Goal: Task Accomplishment & Management: Manage account settings

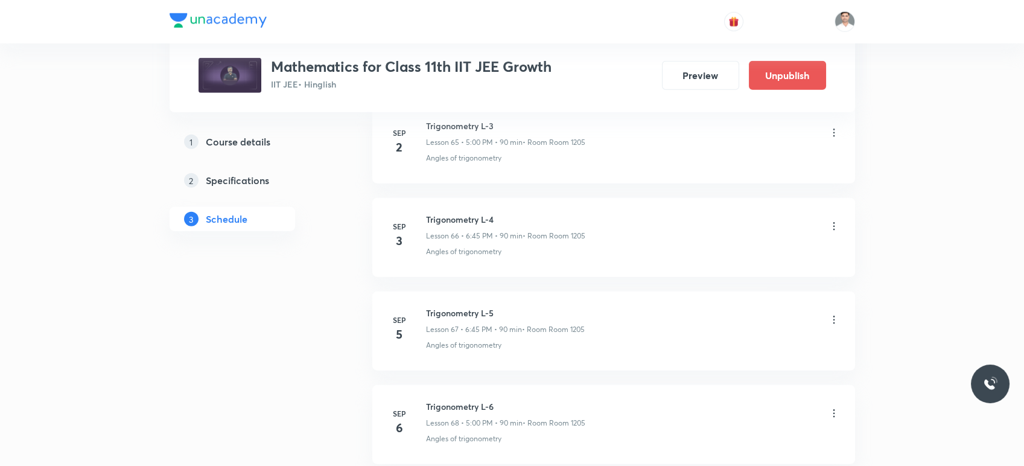
scroll to position [6797, 0]
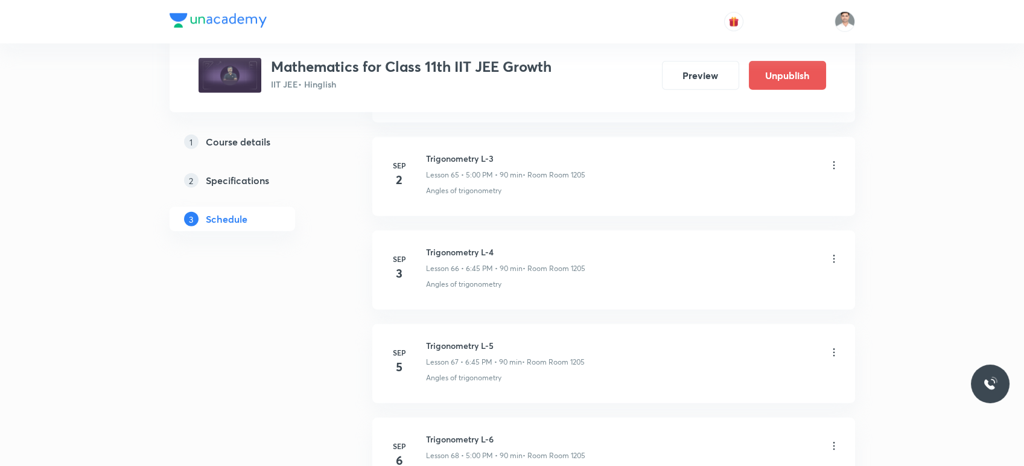
click at [832, 253] on icon at bounding box center [834, 259] width 12 height 12
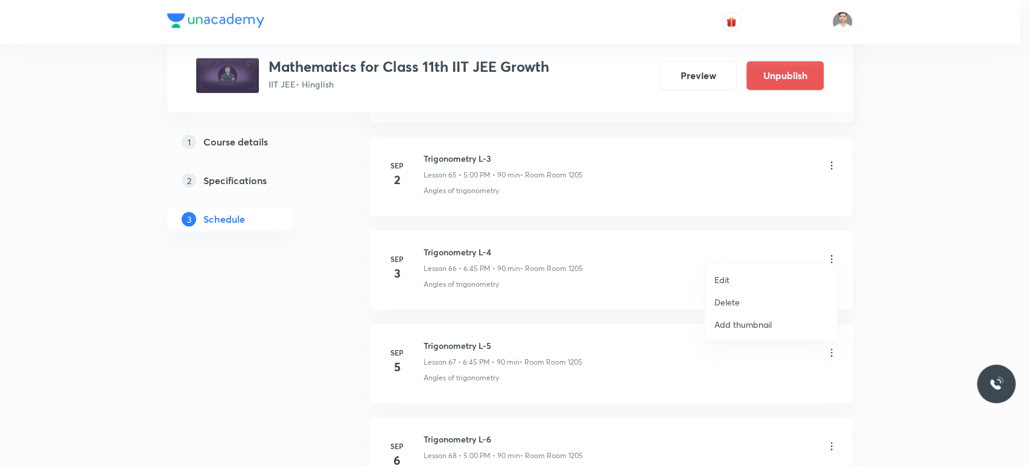
click at [725, 300] on p "Delete" at bounding box center [727, 302] width 25 height 13
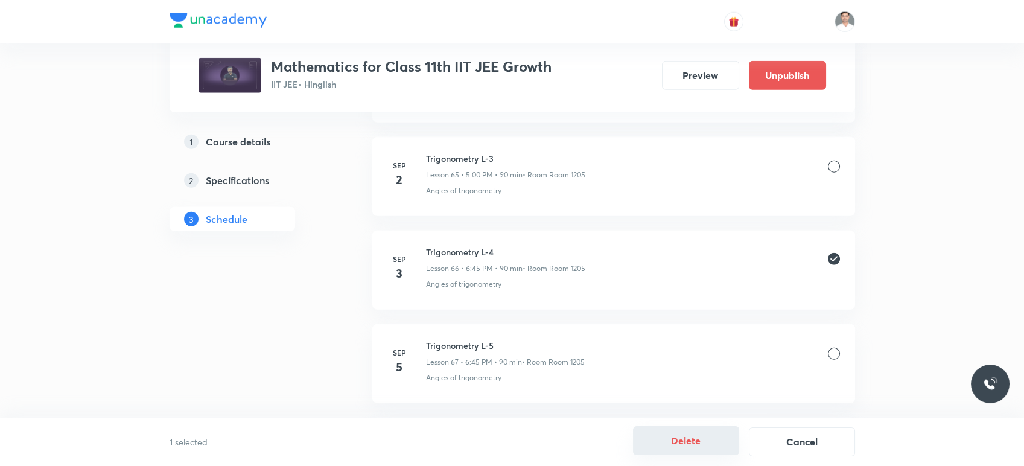
click at [703, 448] on button "Delete" at bounding box center [686, 440] width 106 height 29
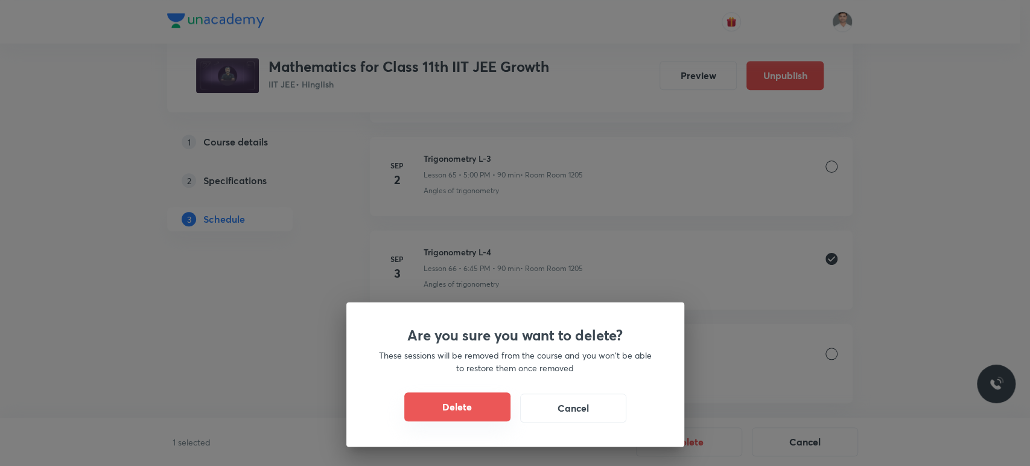
click at [473, 420] on button "Delete" at bounding box center [457, 406] width 106 height 29
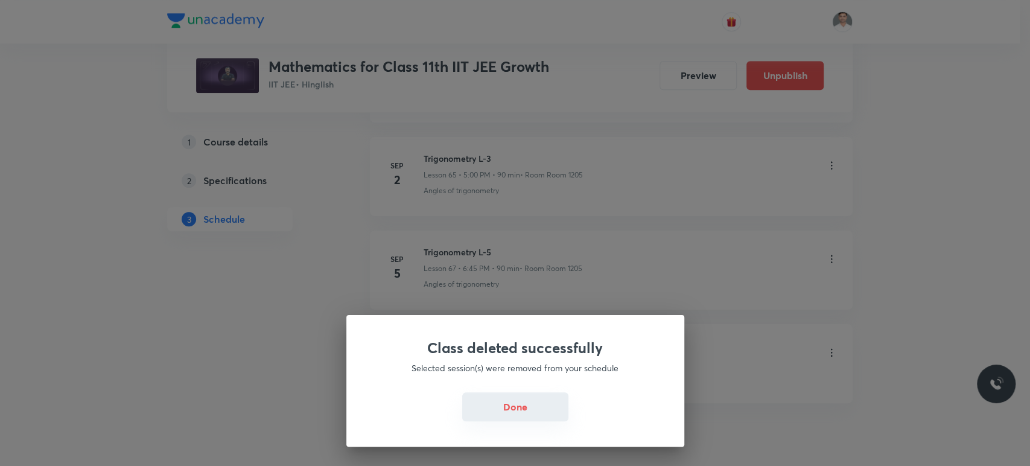
click at [525, 404] on button "Done" at bounding box center [515, 406] width 106 height 29
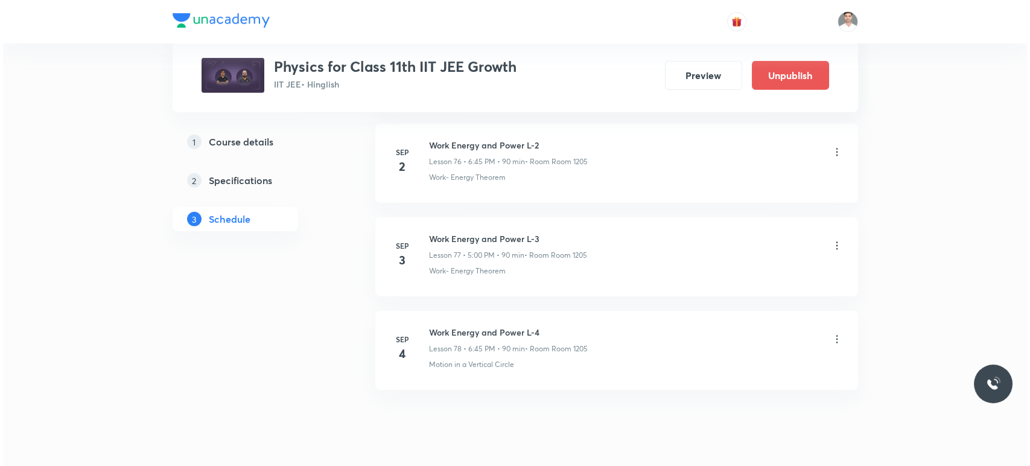
scroll to position [7865, 0]
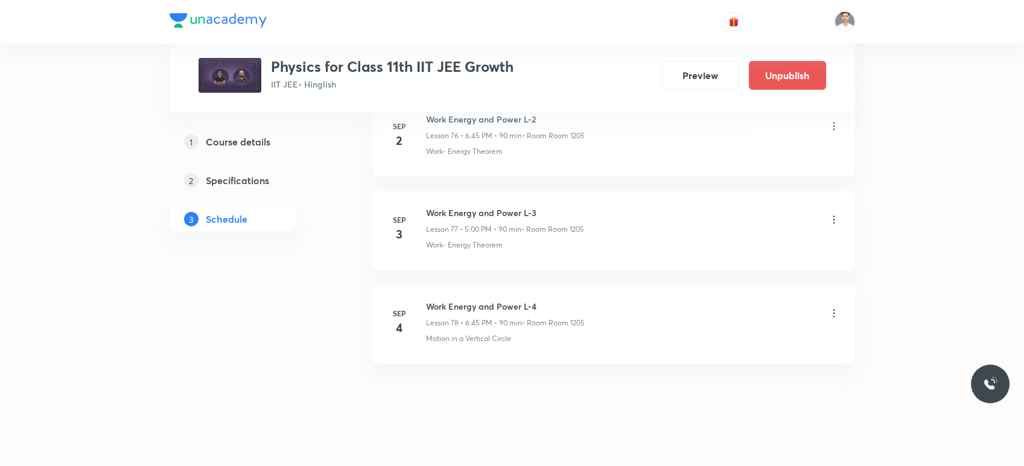
click at [832, 214] on icon at bounding box center [834, 220] width 12 height 12
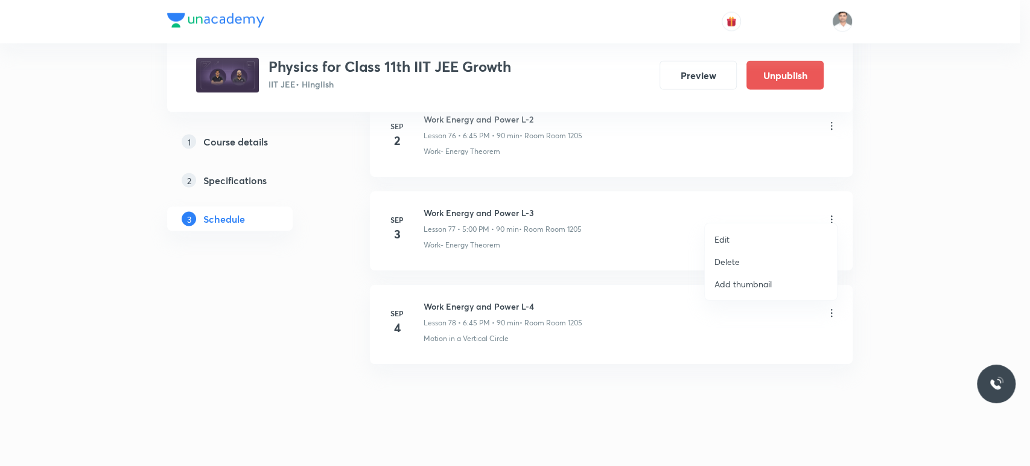
click at [736, 235] on li "Edit" at bounding box center [771, 239] width 132 height 22
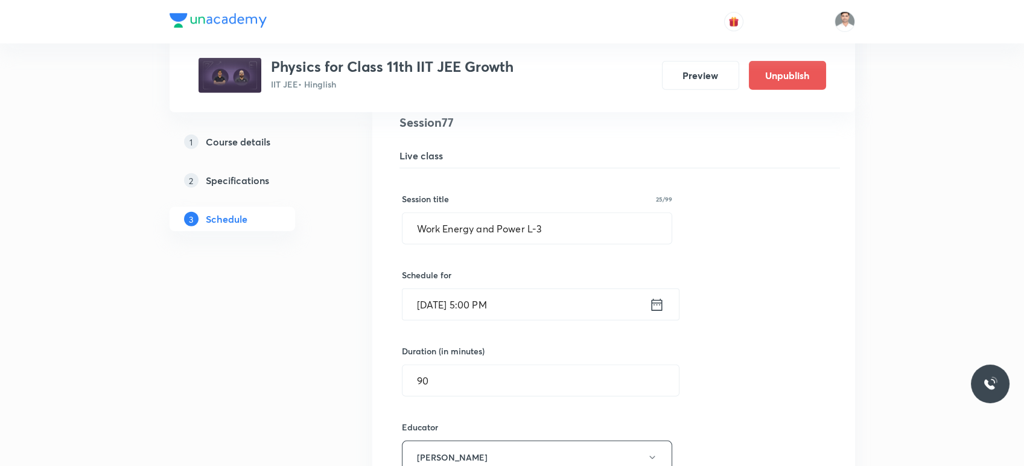
scroll to position [7238, 0]
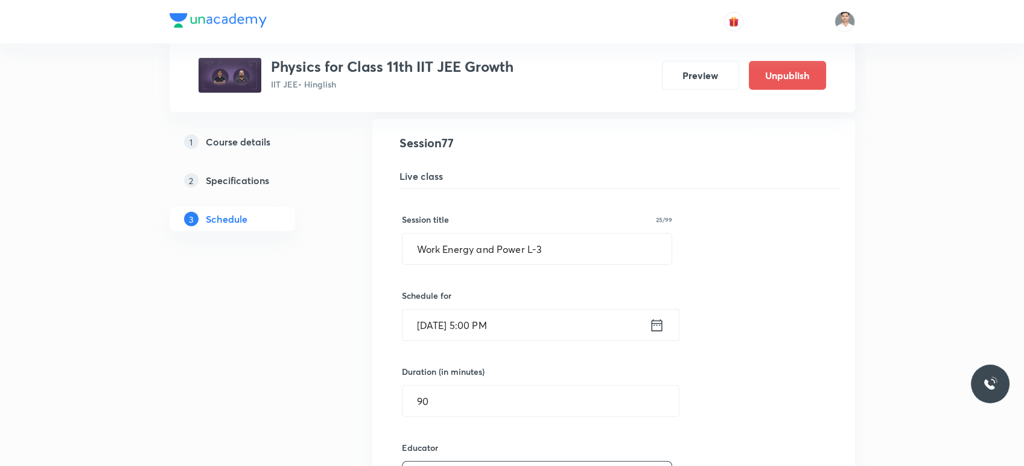
click at [553, 310] on input "Sep 3, 2025, 5:00 PM" at bounding box center [526, 325] width 247 height 31
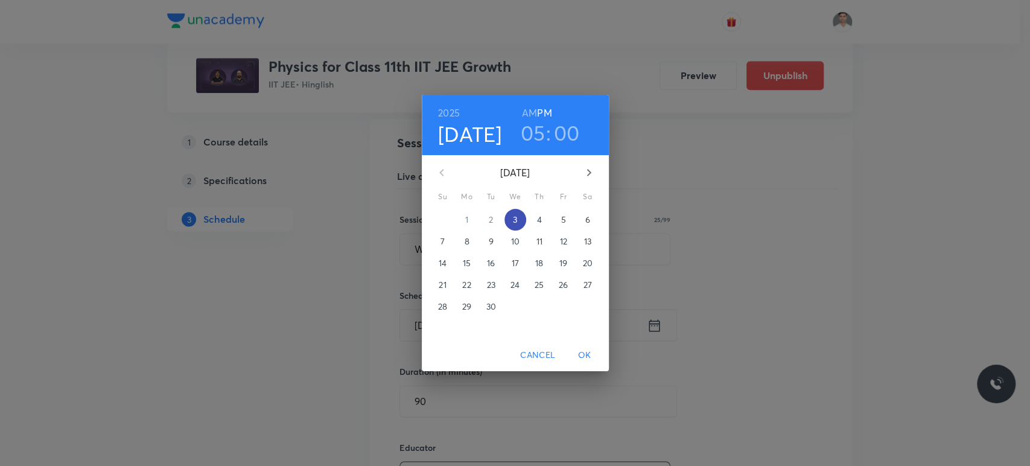
click at [520, 219] on span "3" at bounding box center [516, 220] width 22 height 12
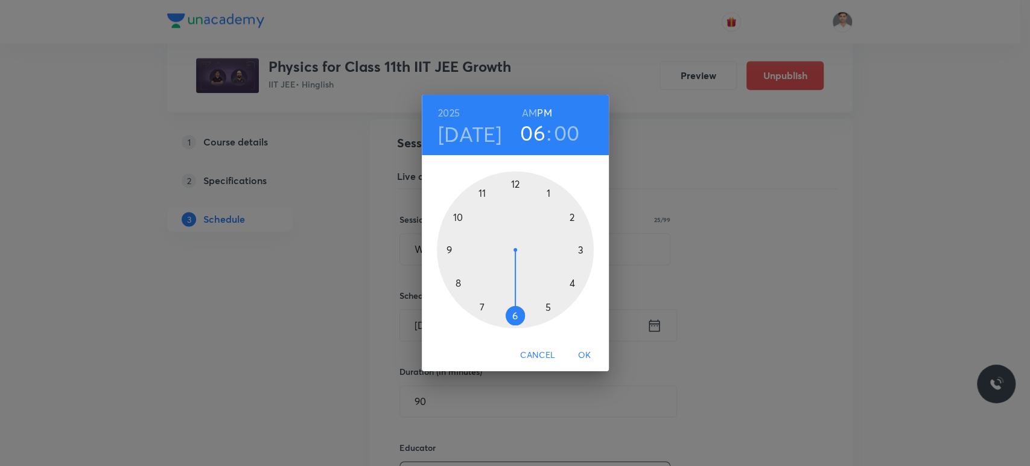
drag, startPoint x: 545, startPoint y: 307, endPoint x: 521, endPoint y: 323, distance: 28.8
click at [521, 323] on div at bounding box center [515, 249] width 157 height 157
drag, startPoint x: 521, startPoint y: 182, endPoint x: 471, endPoint y: 251, distance: 85.6
click at [471, 251] on div at bounding box center [515, 249] width 157 height 157
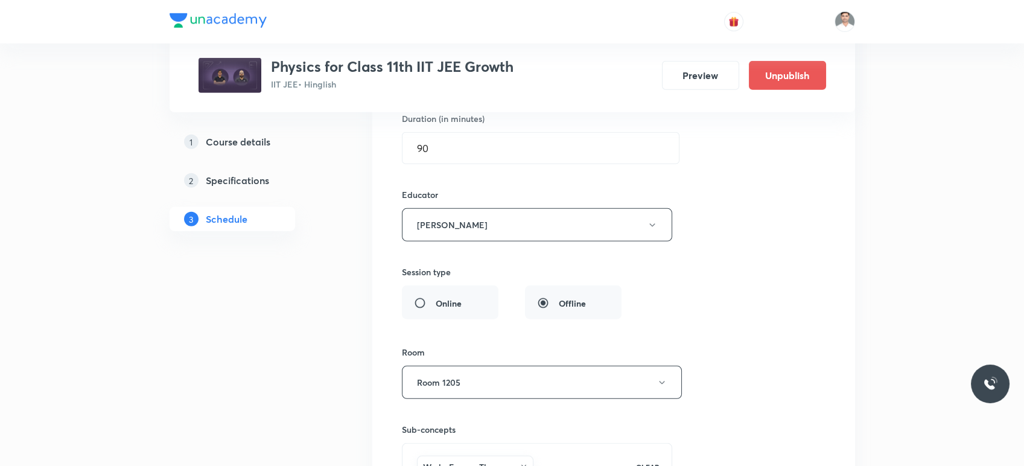
scroll to position [7640, 0]
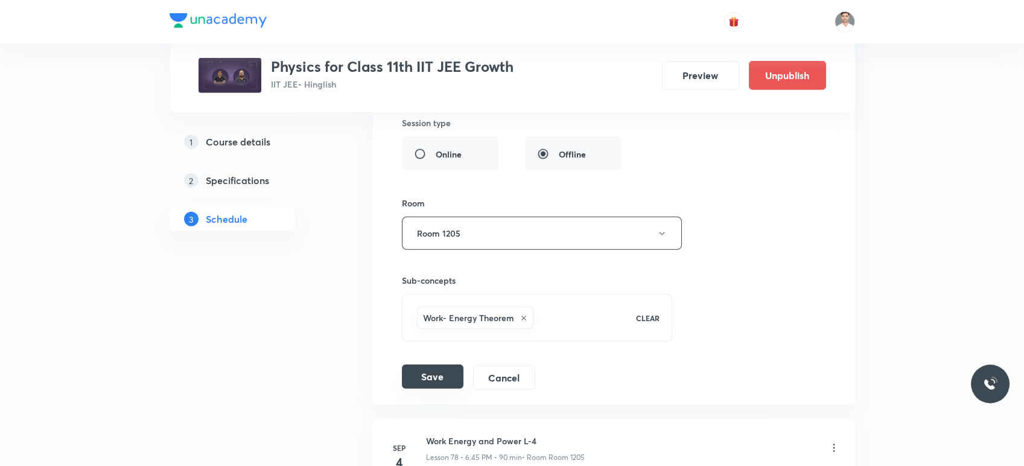
click at [438, 365] on button "Save" at bounding box center [433, 377] width 62 height 24
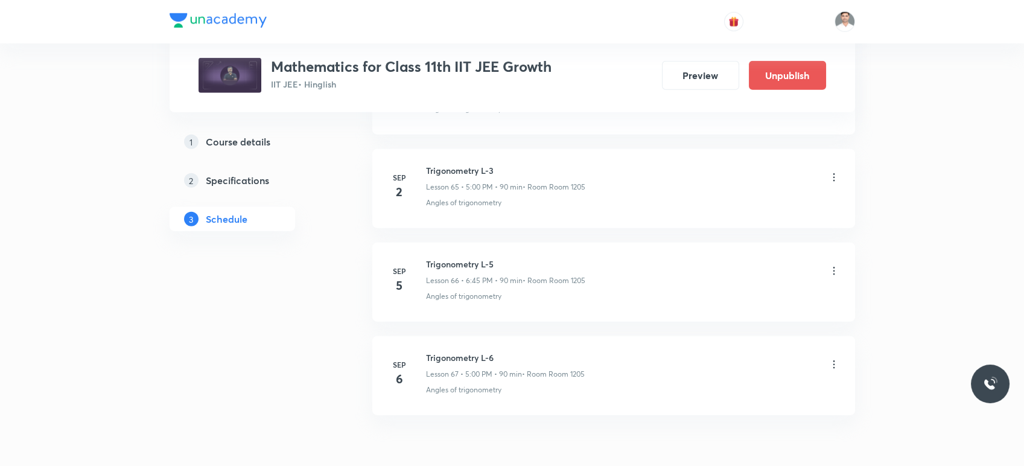
scroll to position [6703, 0]
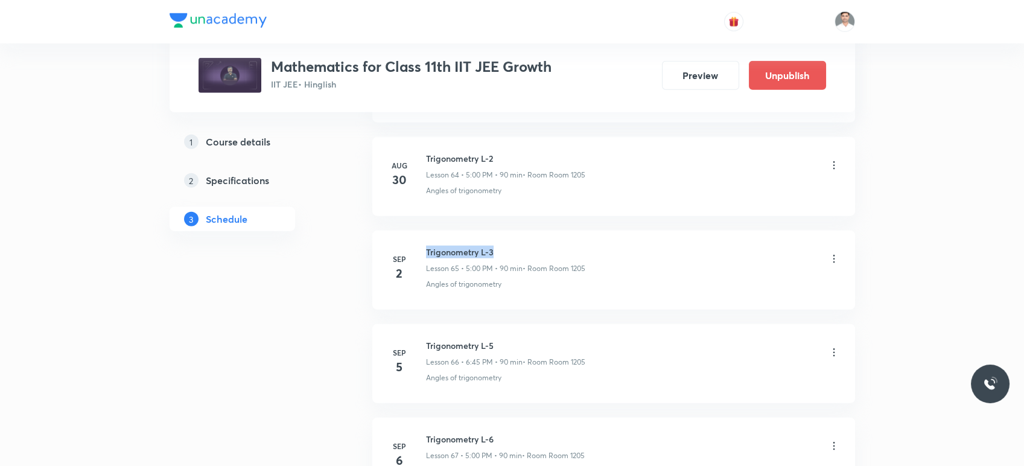
drag, startPoint x: 426, startPoint y: 240, endPoint x: 535, endPoint y: 238, distance: 109.9
click at [535, 246] on h6 "Trigonometry L-3" at bounding box center [505, 252] width 159 height 13
copy h6 "Trigonometry L-3"
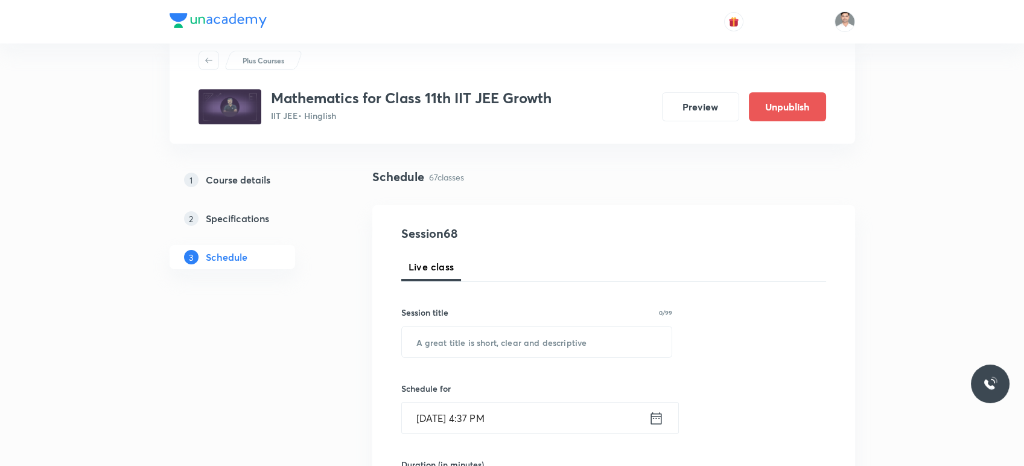
scroll to position [67, 0]
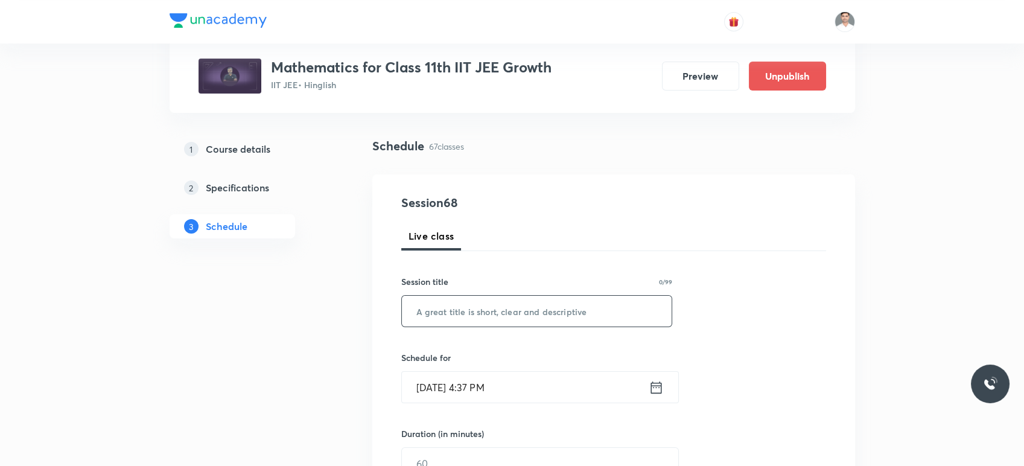
click at [472, 310] on input "text" at bounding box center [537, 311] width 270 height 31
paste input "Trigonometry L-3"
type input "Trigonometry L-4"
click at [640, 394] on input "Sep 3, 2025, 4:37 PM" at bounding box center [525, 387] width 247 height 31
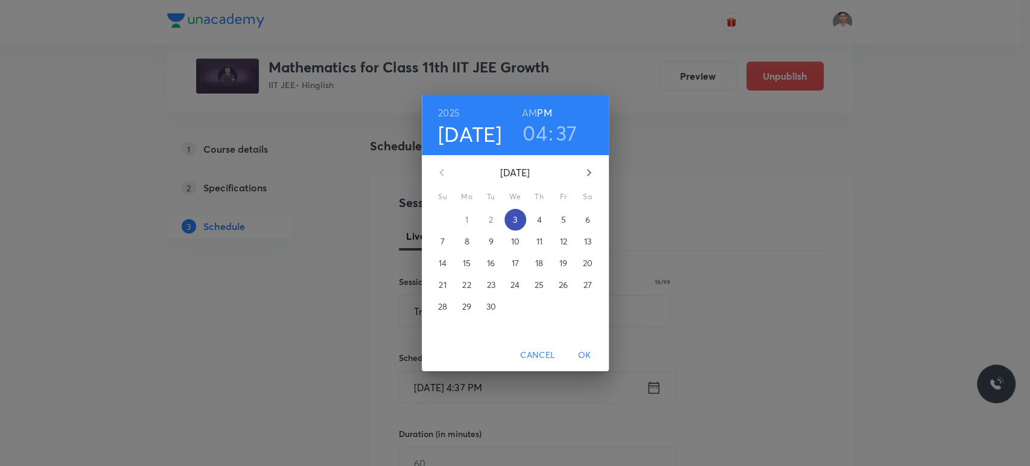
click at [521, 221] on span "3" at bounding box center [516, 220] width 22 height 12
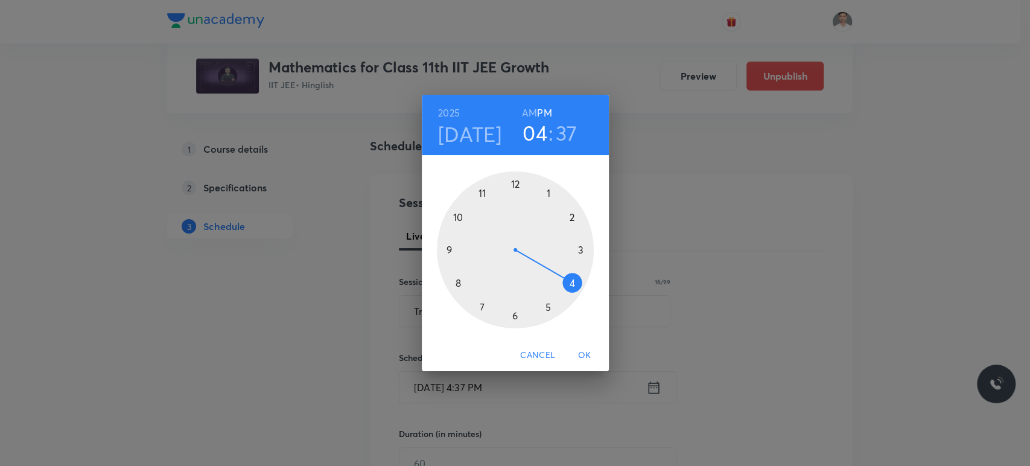
click at [550, 308] on div at bounding box center [515, 249] width 157 height 157
click at [516, 183] on div at bounding box center [515, 249] width 157 height 157
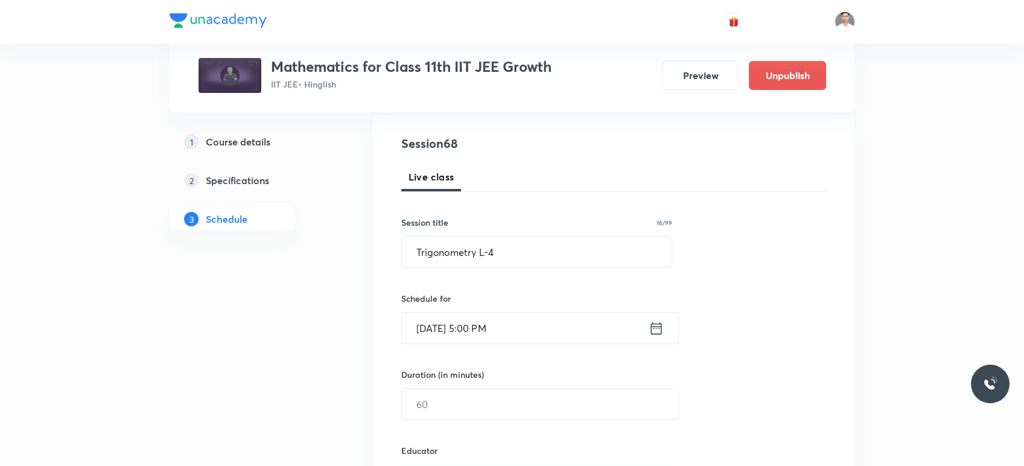
scroll to position [201, 0]
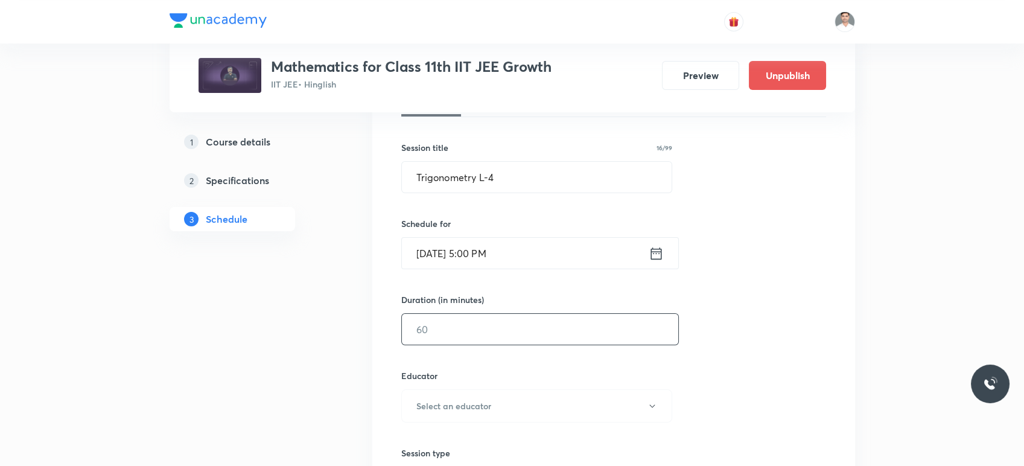
click at [500, 325] on input "text" at bounding box center [540, 329] width 276 height 31
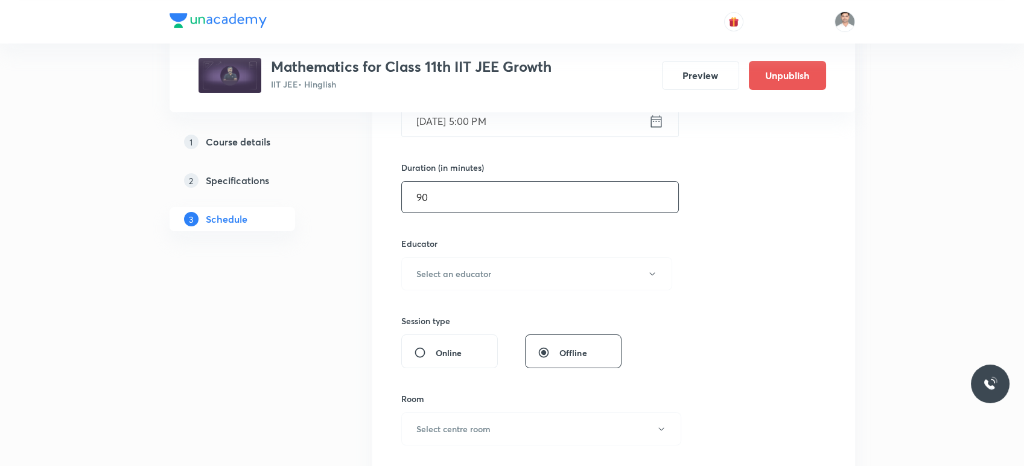
scroll to position [335, 0]
type input "90"
click at [483, 273] on h6 "Select an educator" at bounding box center [453, 272] width 75 height 13
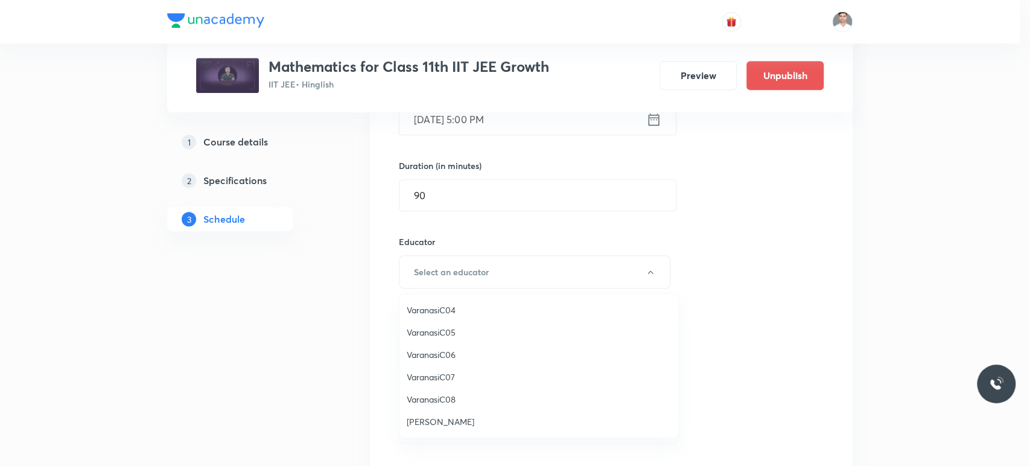
click at [441, 415] on span "Shivangi Rai" at bounding box center [539, 421] width 264 height 13
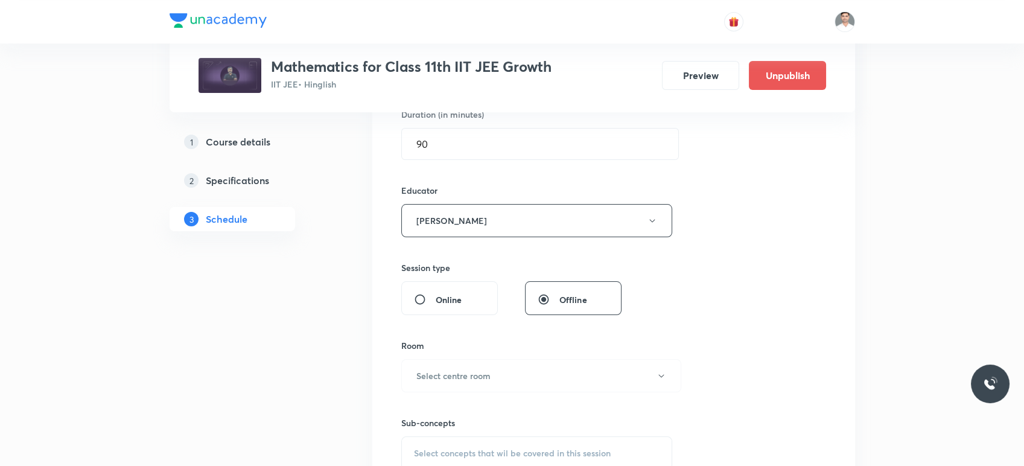
scroll to position [469, 0]
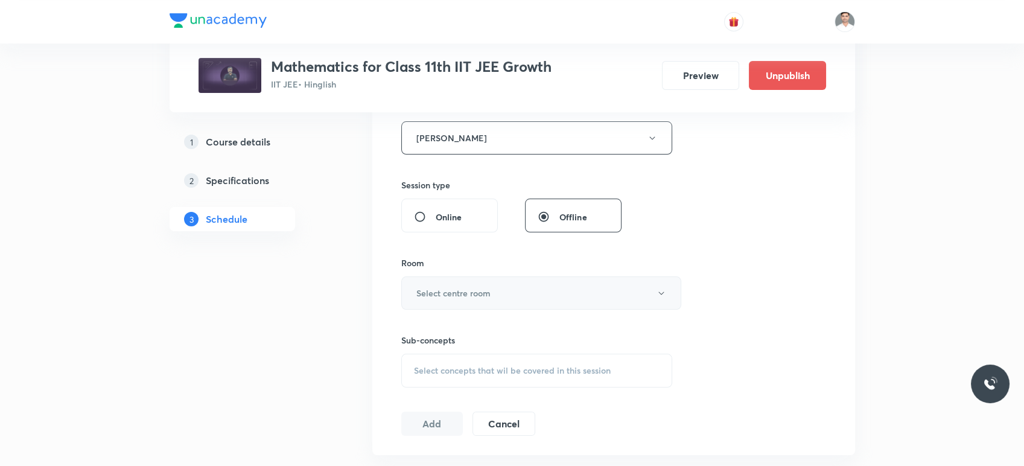
click at [476, 276] on button "Select centre room" at bounding box center [541, 292] width 280 height 33
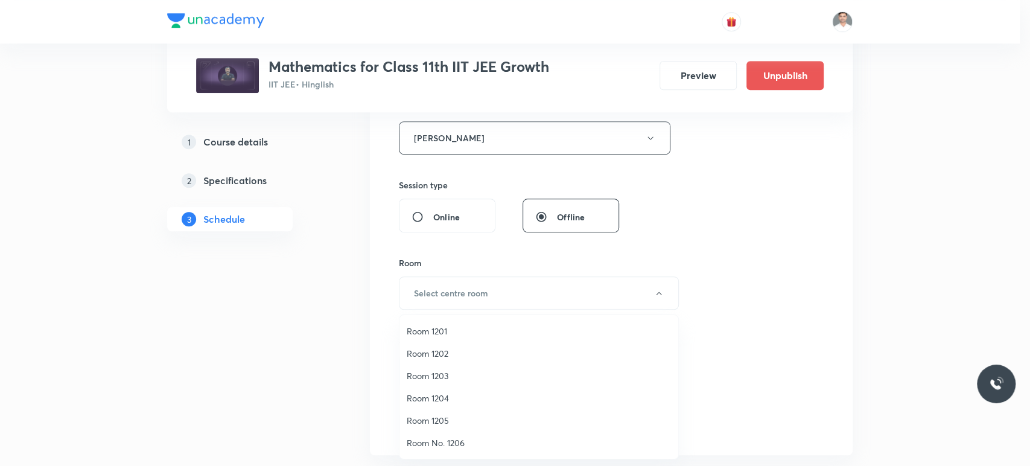
click at [444, 419] on span "Room 1205" at bounding box center [539, 420] width 264 height 13
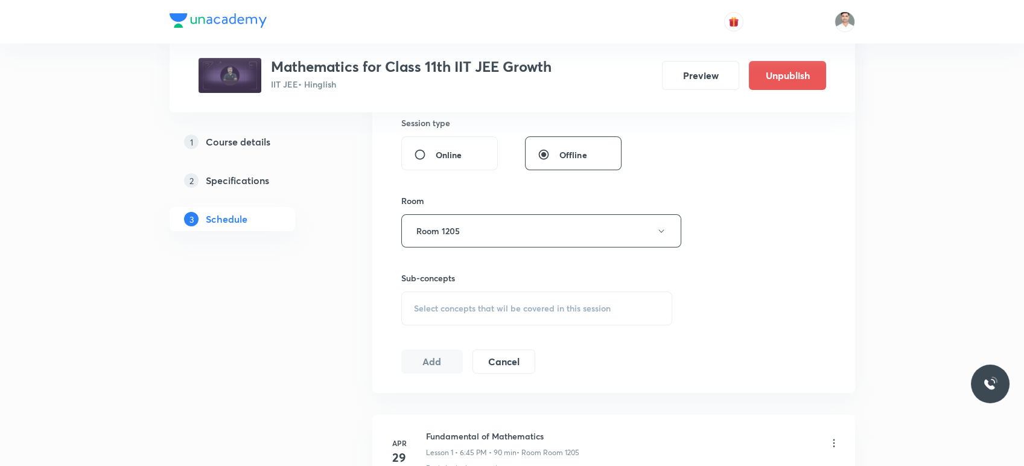
scroll to position [604, 0]
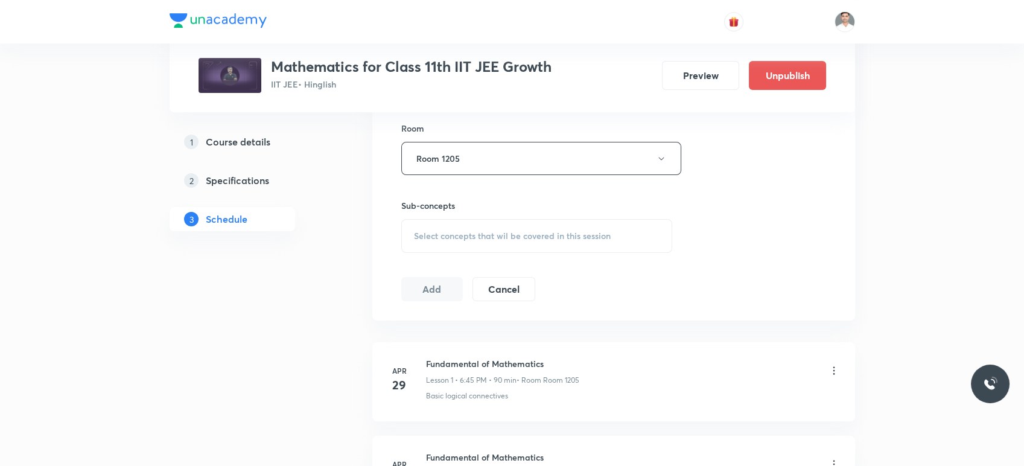
click at [480, 213] on div "Sub-concepts Select concepts that wil be covered in this session" at bounding box center [537, 226] width 272 height 54
click at [480, 240] on div "Select concepts that wil be covered in this session" at bounding box center [537, 236] width 272 height 34
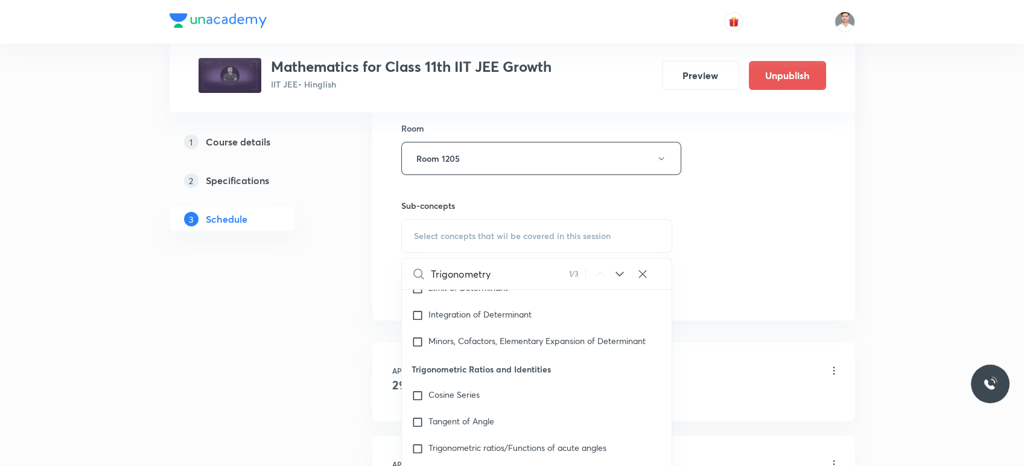
scroll to position [5066, 0]
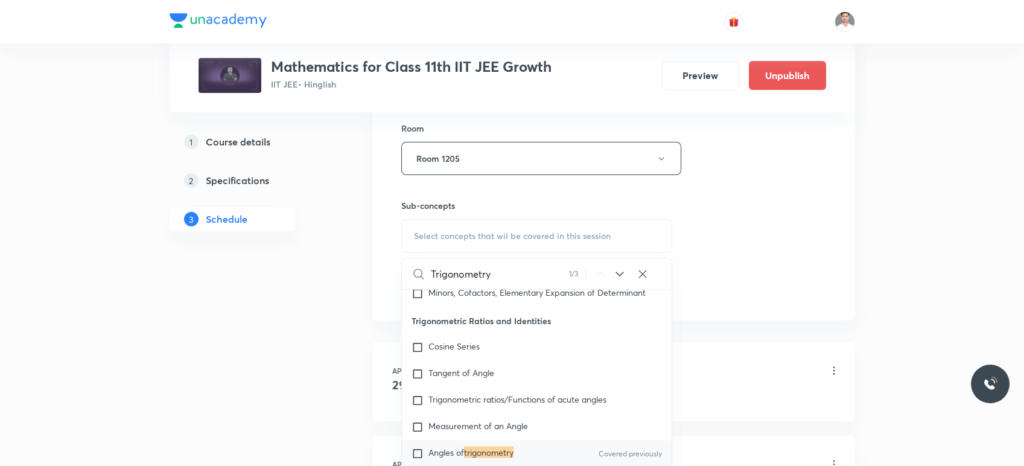
type input "Trigonometry"
click at [488, 446] on mark "trigonometry" at bounding box center [488, 451] width 49 height 11
checkbox input "true"
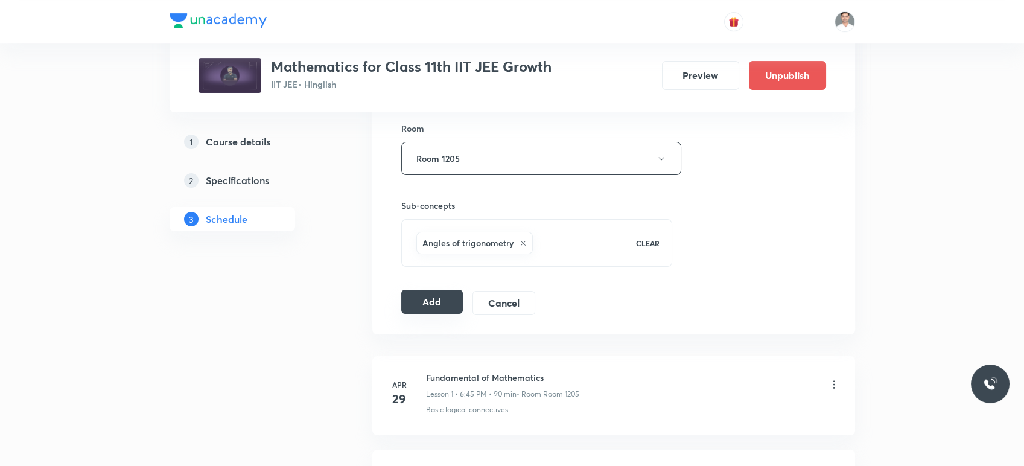
click at [429, 299] on button "Add" at bounding box center [432, 302] width 62 height 24
click at [429, 298] on button "Add" at bounding box center [432, 302] width 62 height 24
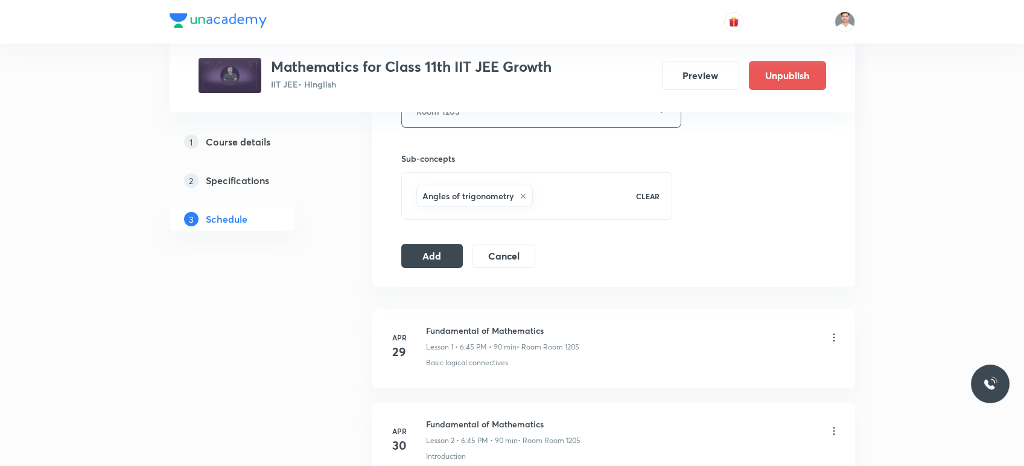
scroll to position [671, 0]
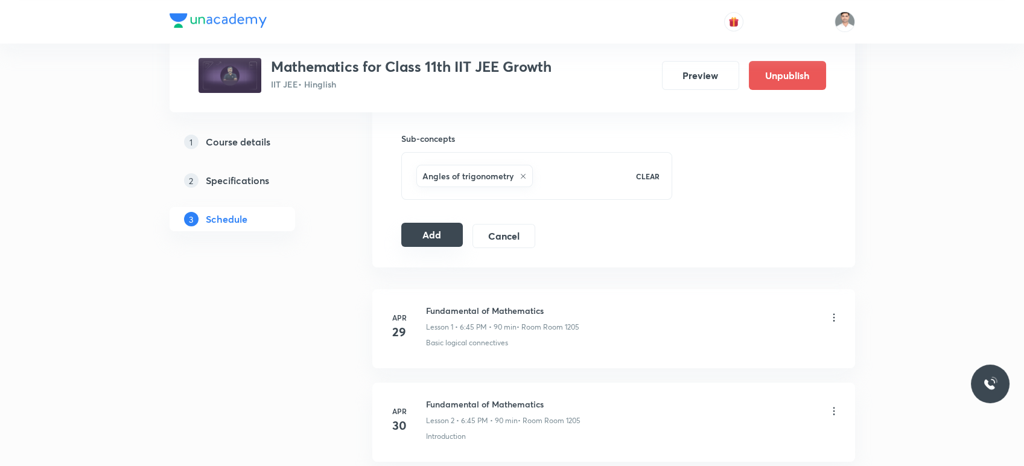
click at [453, 237] on button "Add" at bounding box center [432, 235] width 62 height 24
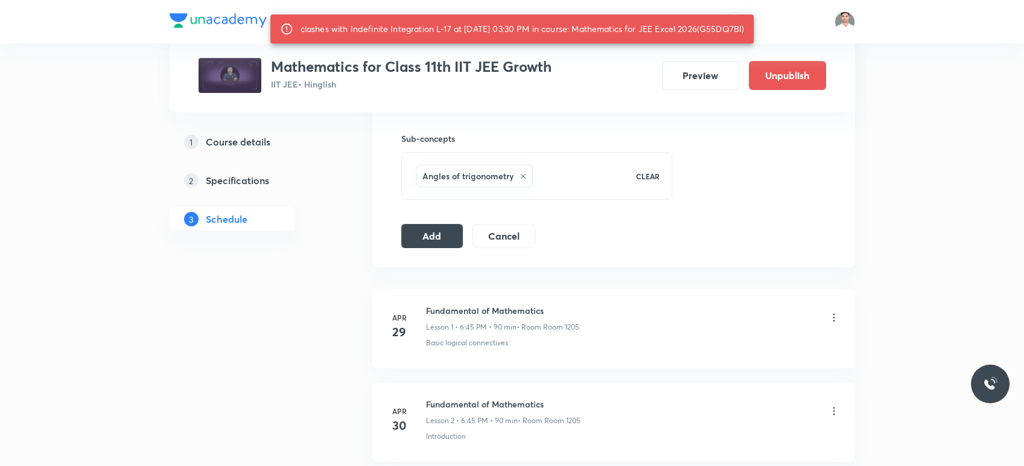
drag, startPoint x: 715, startPoint y: 27, endPoint x: 753, endPoint y: 30, distance: 38.1
click at [745, 30] on div "clashes with Indefinite Integration L-17 at 03 Sep 2025 03:30 PM in course: Mat…" at bounding box center [523, 29] width 444 height 22
copy div "G55DQ7BI"
click at [739, 30] on div "clashes with Indefinite Integration L-17 at 03 Sep 2025 03:30 PM in course: Mat…" at bounding box center [523, 29] width 444 height 22
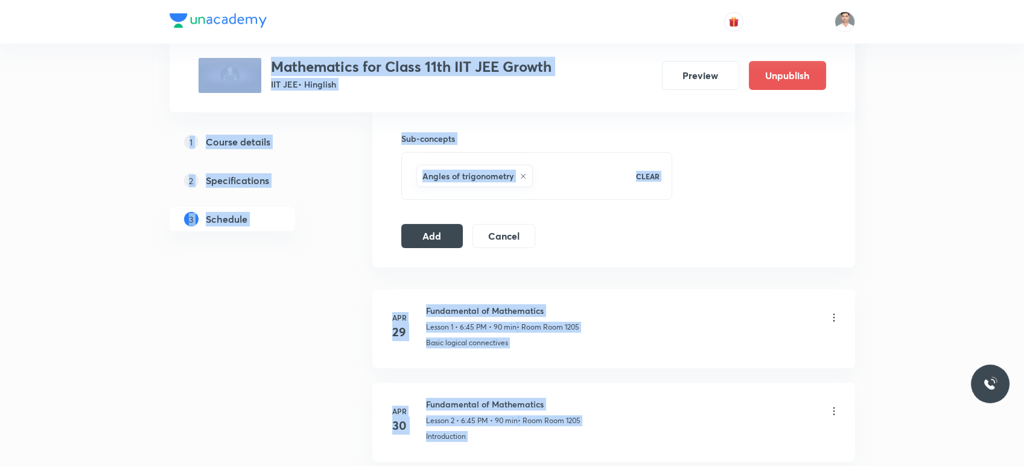
drag, startPoint x: 715, startPoint y: 28, endPoint x: 752, endPoint y: 26, distance: 37.5
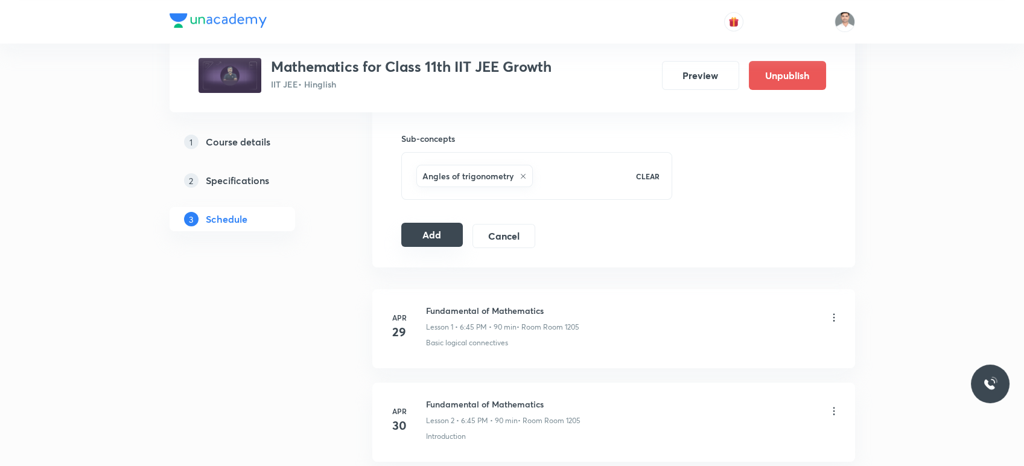
click at [415, 230] on button "Add" at bounding box center [432, 235] width 62 height 24
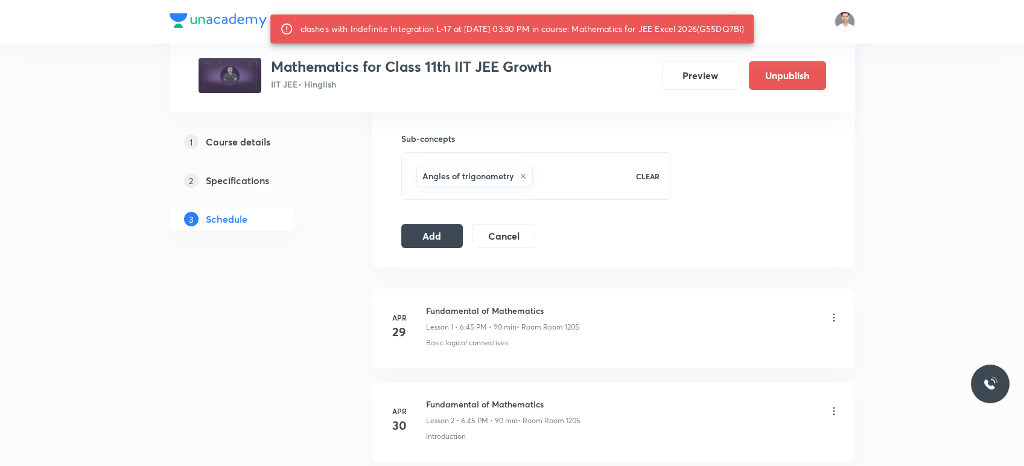
drag, startPoint x: 713, startPoint y: 27, endPoint x: 753, endPoint y: 32, distance: 39.6
click at [745, 32] on div "clashes with Indefinite Integration L-17 at 03 Sep 2025 03:30 PM in course: Mat…" at bounding box center [523, 29] width 444 height 22
copy div "G55DQ7BI"
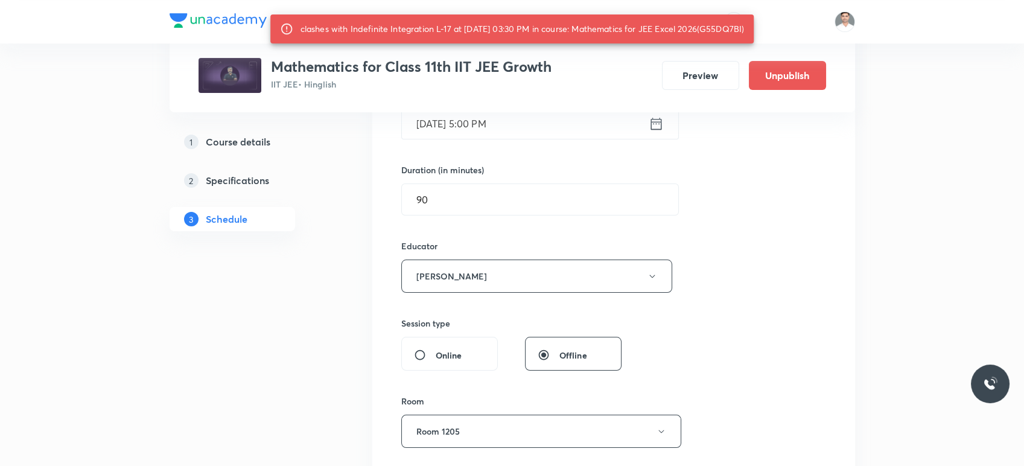
scroll to position [268, 0]
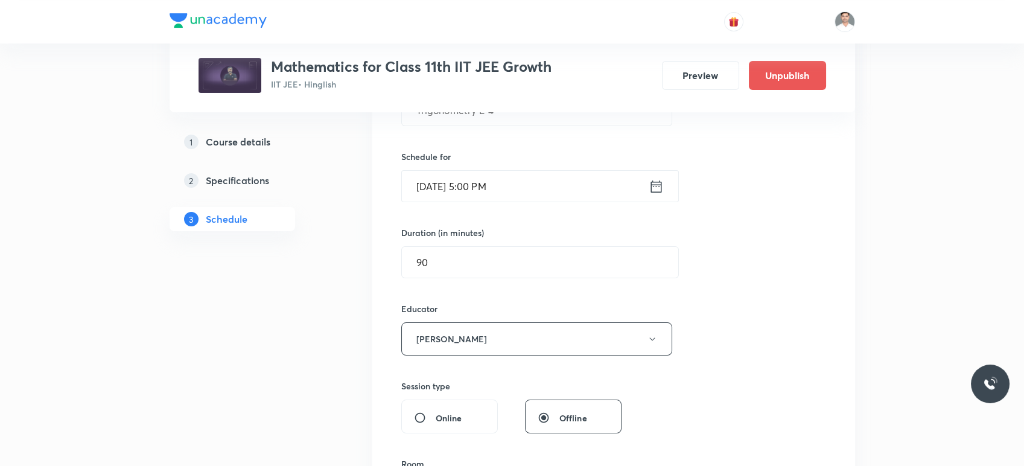
click at [553, 192] on input "Sep 3, 2025, 5:00 PM" at bounding box center [525, 186] width 247 height 31
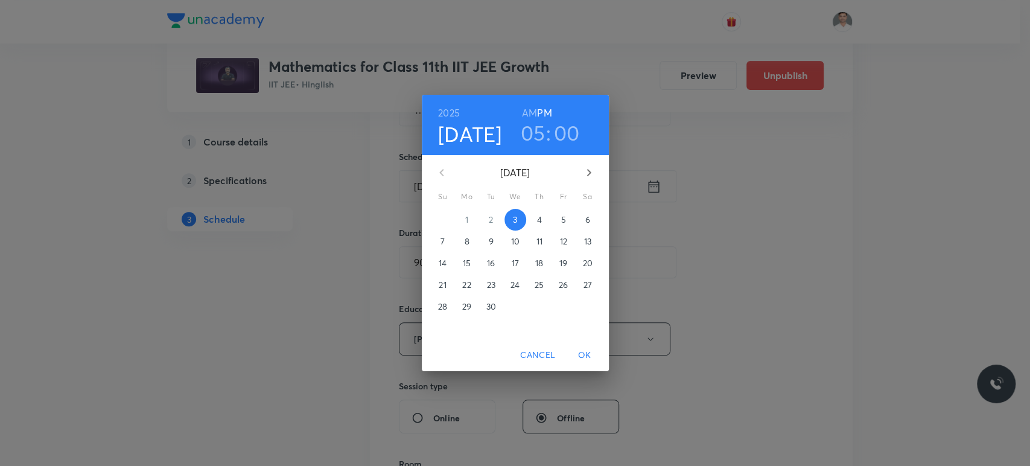
click at [534, 138] on h3 "05" at bounding box center [533, 132] width 25 height 25
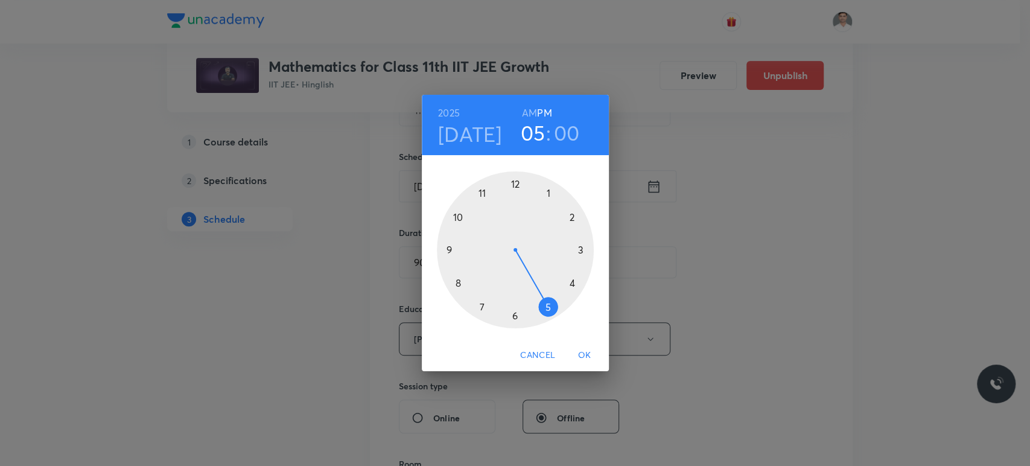
click at [565, 131] on h3 "00" at bounding box center [567, 132] width 26 height 25
drag, startPoint x: 517, startPoint y: 180, endPoint x: 565, endPoint y: 220, distance: 62.1
click at [565, 220] on div at bounding box center [515, 249] width 157 height 157
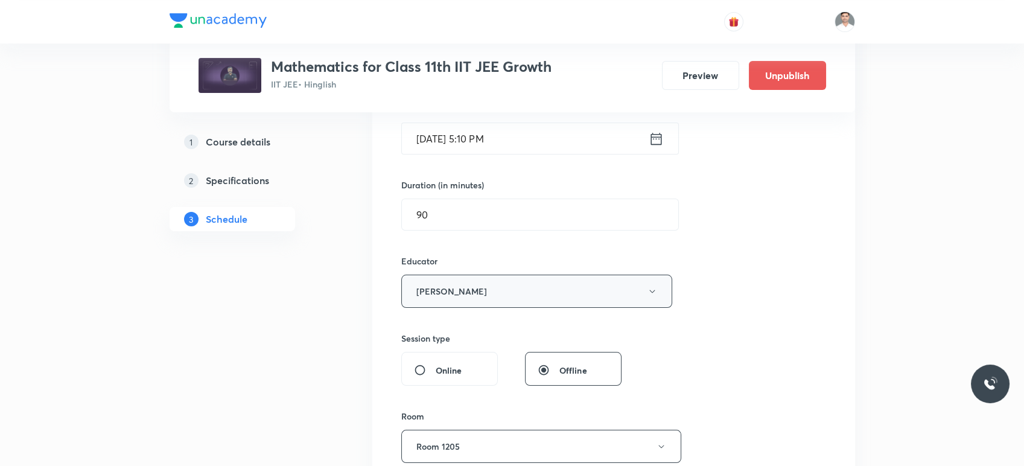
scroll to position [335, 0]
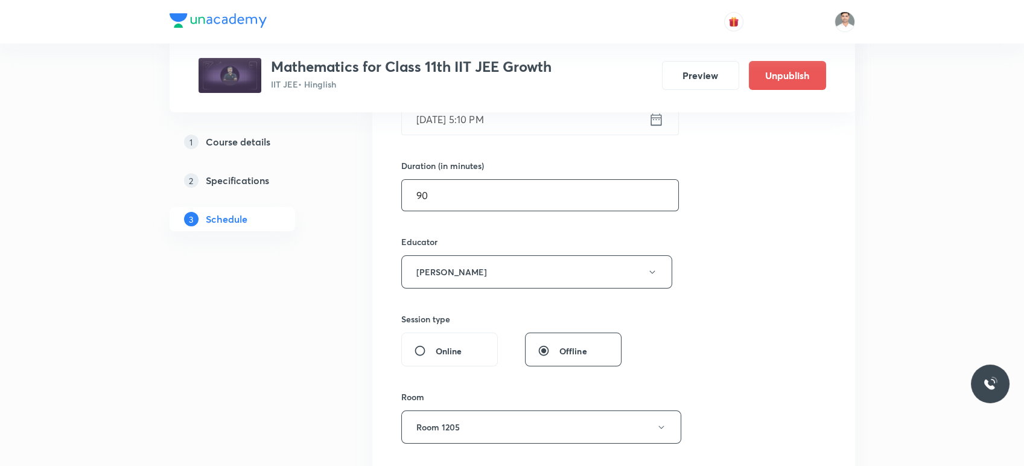
click at [454, 199] on input "90" at bounding box center [540, 195] width 276 height 31
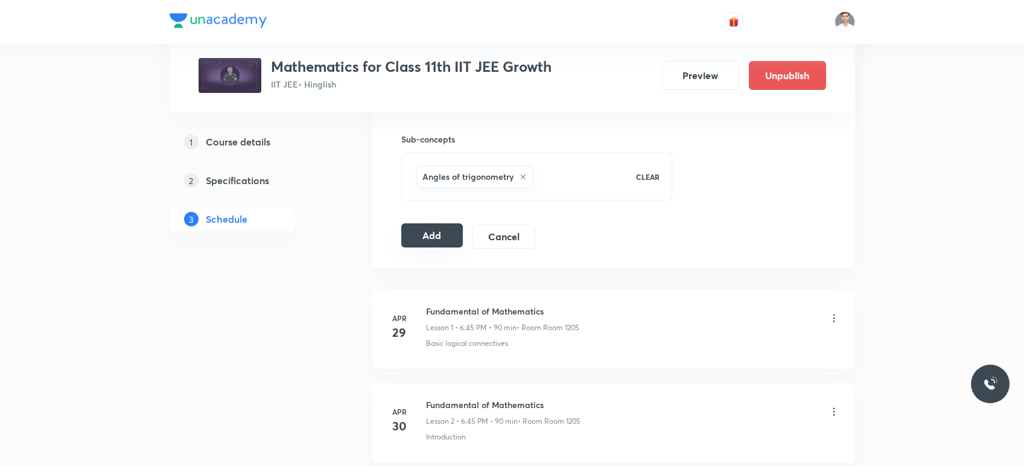
scroll to position [671, 0]
type input "80"
click at [424, 232] on button "Add" at bounding box center [432, 235] width 62 height 24
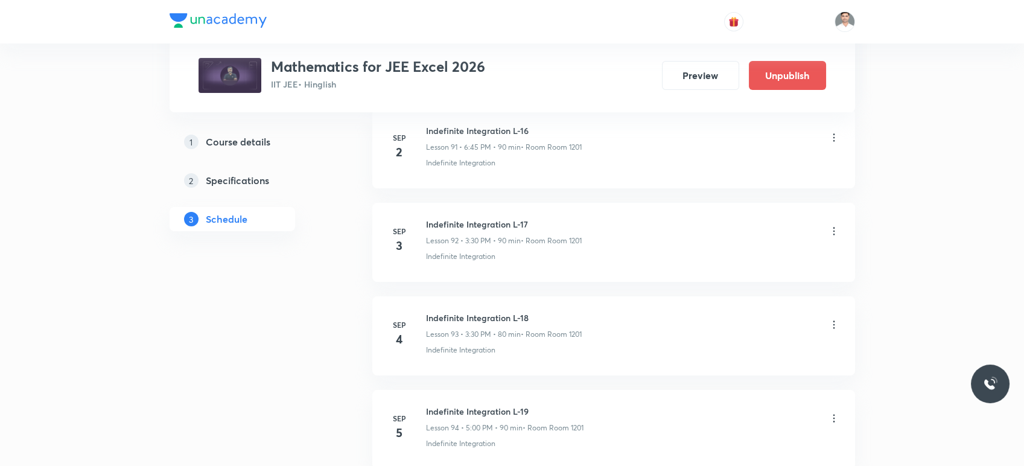
scroll to position [9252, 0]
click at [835, 230] on icon at bounding box center [834, 236] width 12 height 12
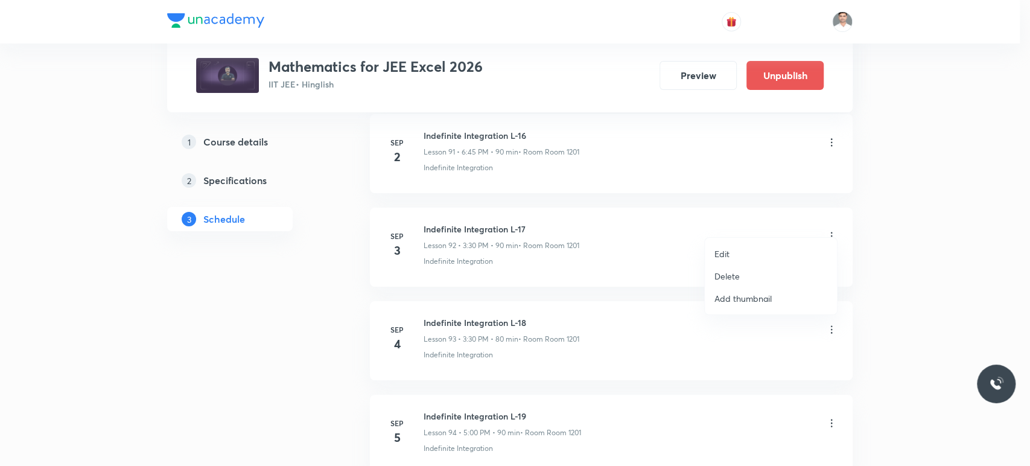
click at [723, 255] on p "Edit" at bounding box center [722, 253] width 15 height 13
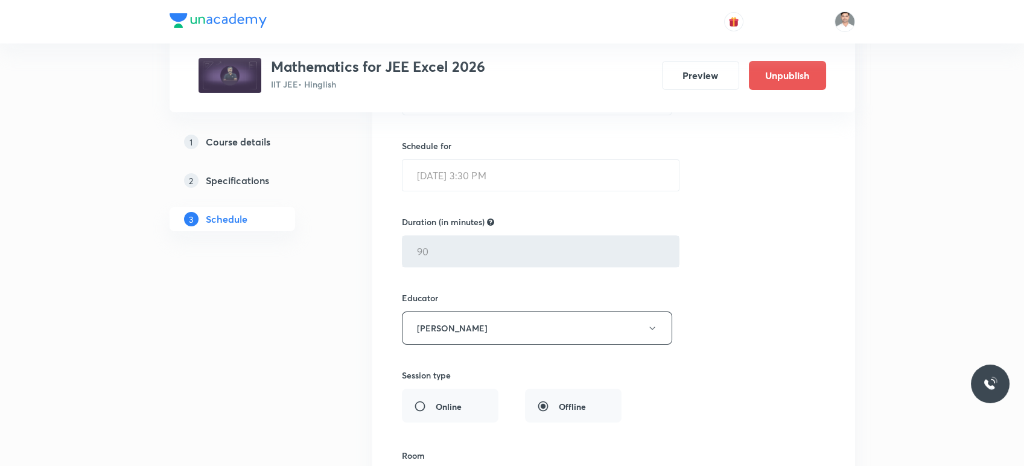
scroll to position [8783, 0]
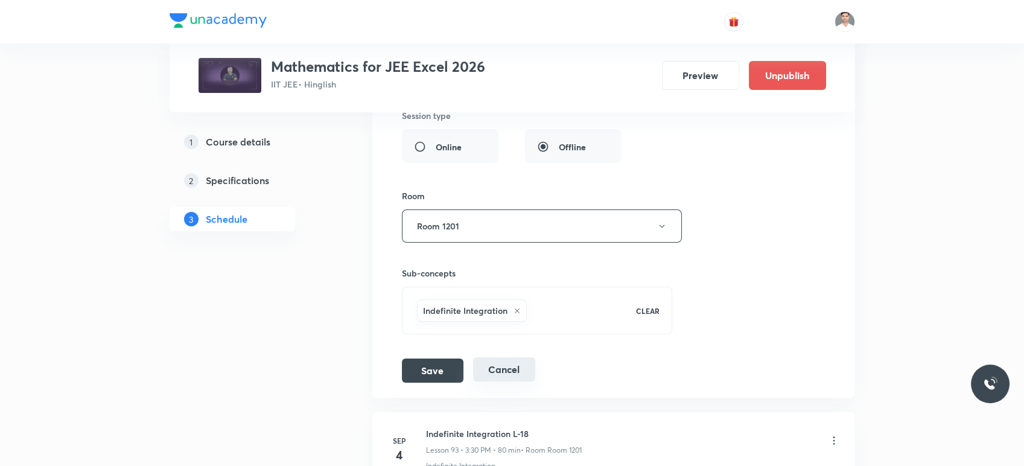
click at [500, 357] on button "Cancel" at bounding box center [504, 369] width 62 height 24
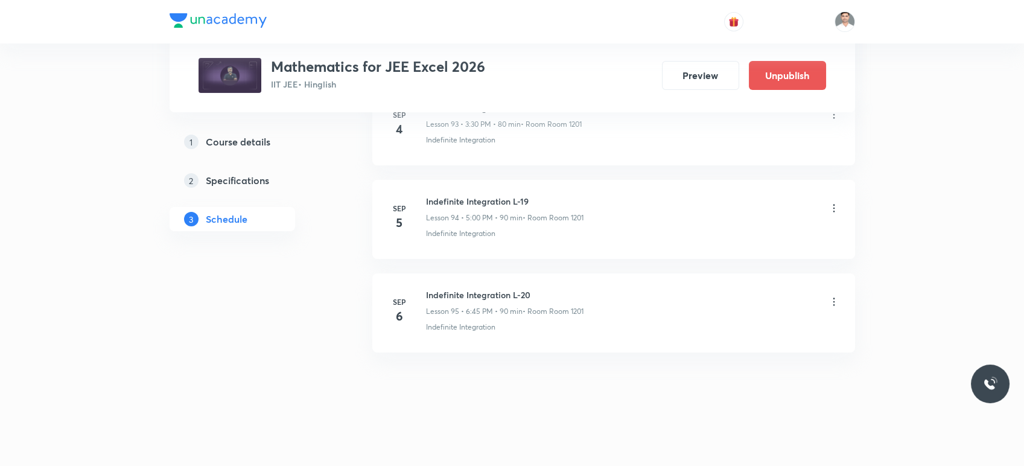
scroll to position [8822, 0]
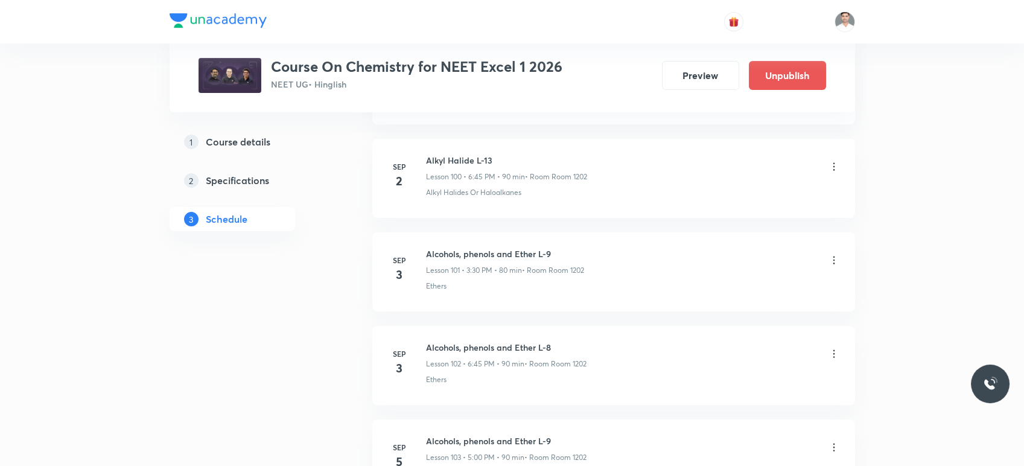
scroll to position [10095, 0]
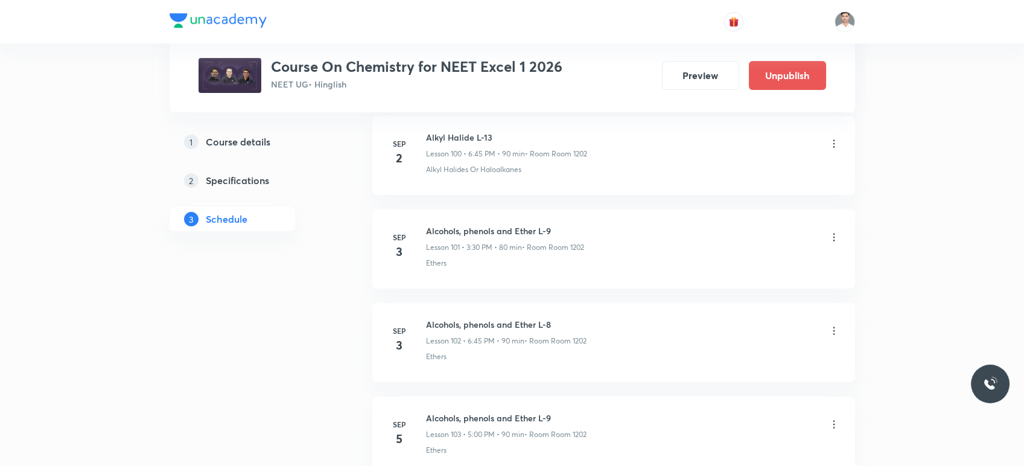
click at [835, 325] on icon at bounding box center [834, 331] width 12 height 12
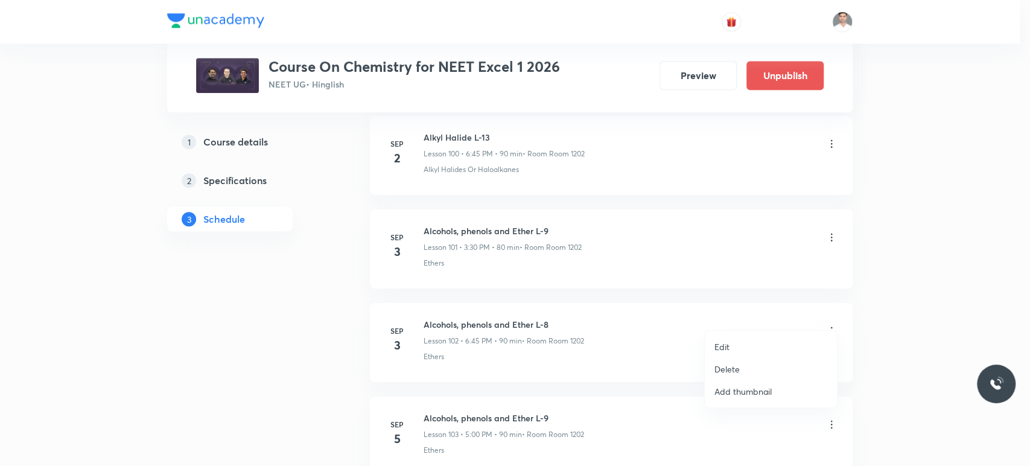
drag, startPoint x: 424, startPoint y: 215, endPoint x: 586, endPoint y: 212, distance: 161.8
click at [586, 212] on div at bounding box center [515, 233] width 1030 height 466
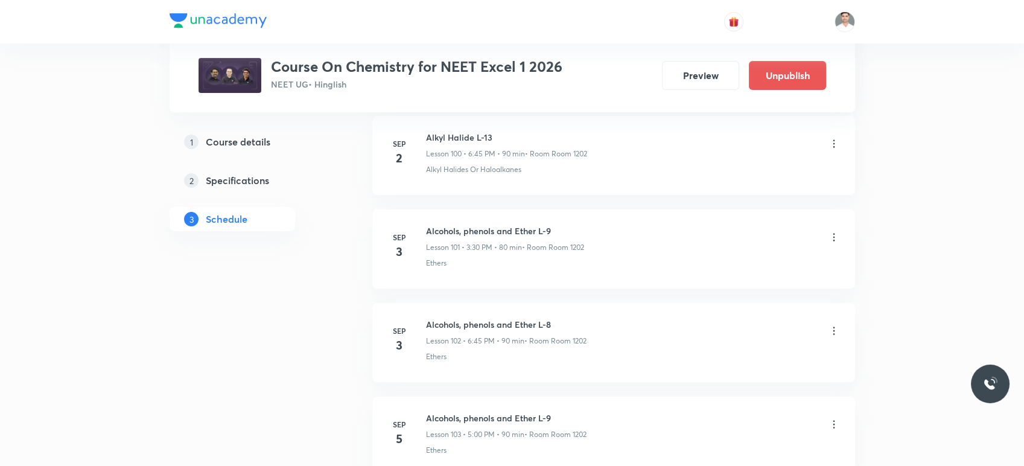
click at [565, 225] on h6 "Alcohols, phenols and Ether L-9" at bounding box center [505, 231] width 158 height 13
drag, startPoint x: 427, startPoint y: 213, endPoint x: 604, endPoint y: 217, distance: 176.3
click at [604, 225] on div "Alcohols, phenols and Ether L-9 Lesson 101 • 3:30 PM • 80 min • Room Room 1202" at bounding box center [633, 239] width 414 height 28
copy h6 "Alcohols, phenols and Ether L-9"
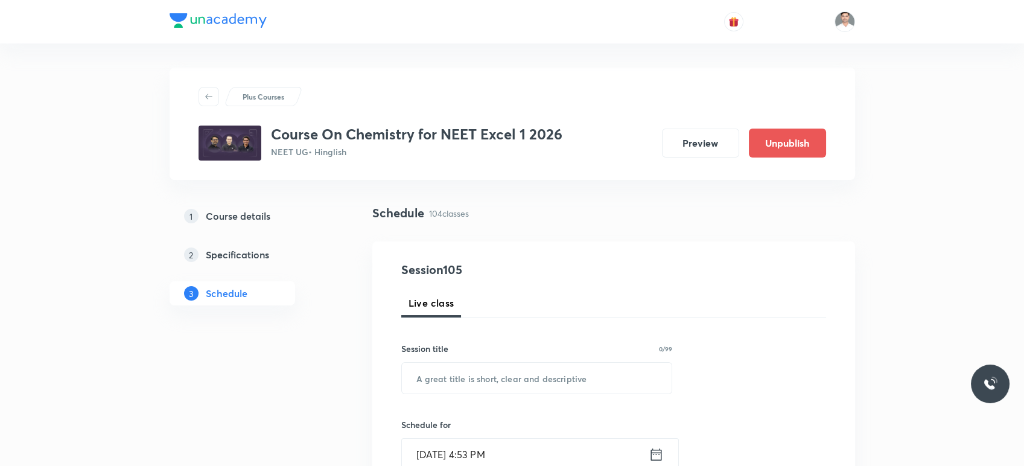
scroll to position [67, 0]
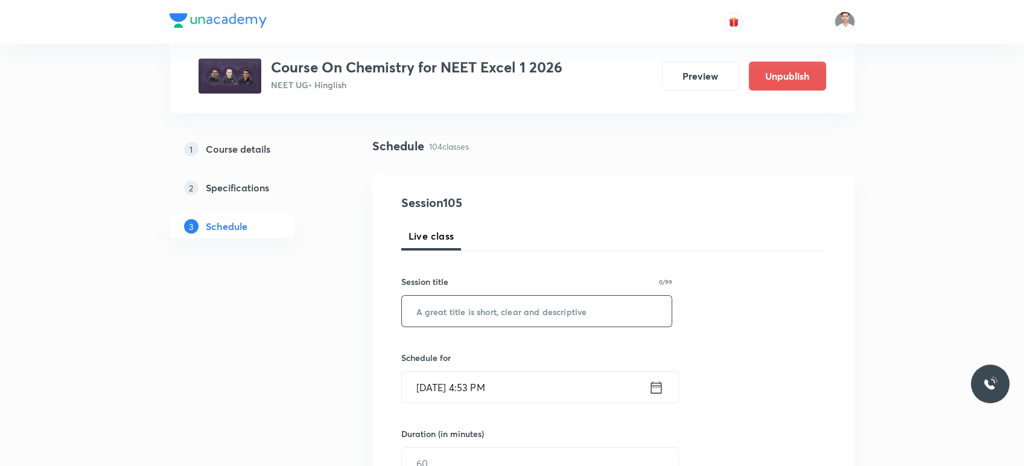
click at [483, 317] on input "text" at bounding box center [537, 311] width 270 height 31
paste input "Alcohols, phenols and Ether L-9"
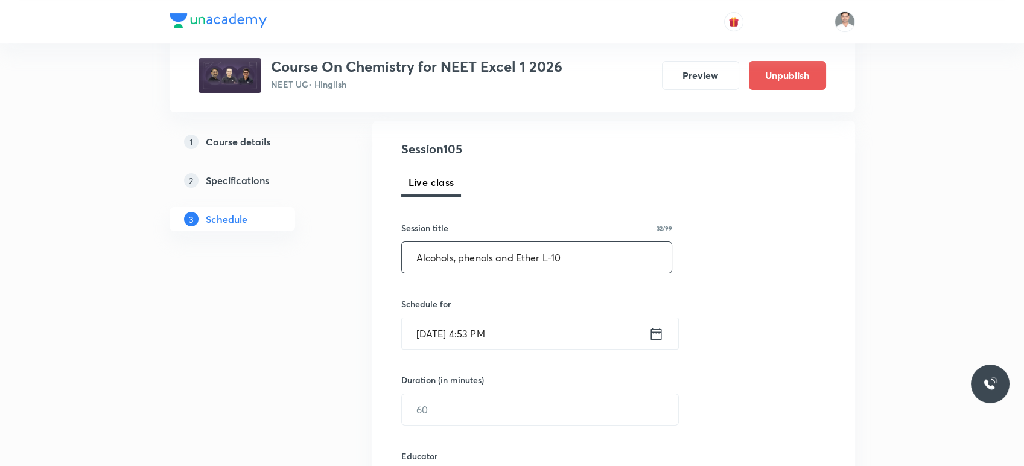
scroll to position [201, 0]
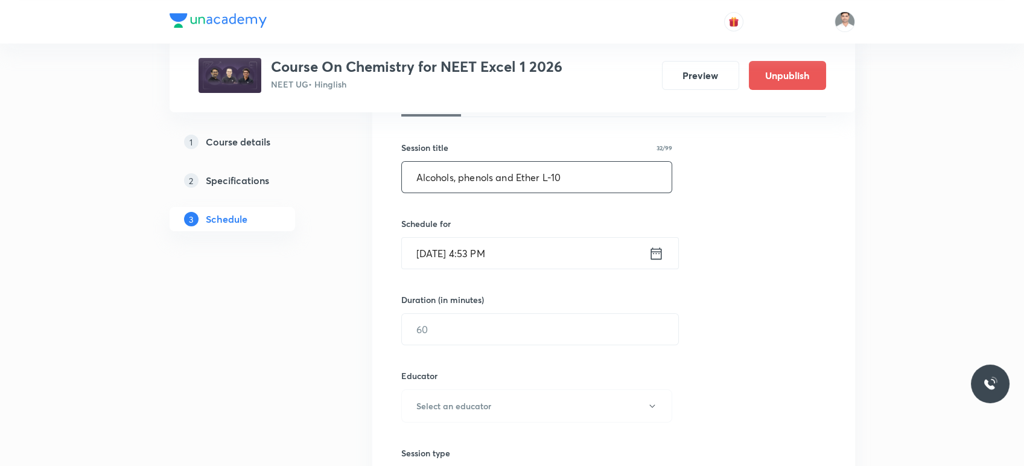
type input "Alcohols, phenols and Ether L-10"
click at [660, 258] on icon at bounding box center [656, 253] width 11 height 12
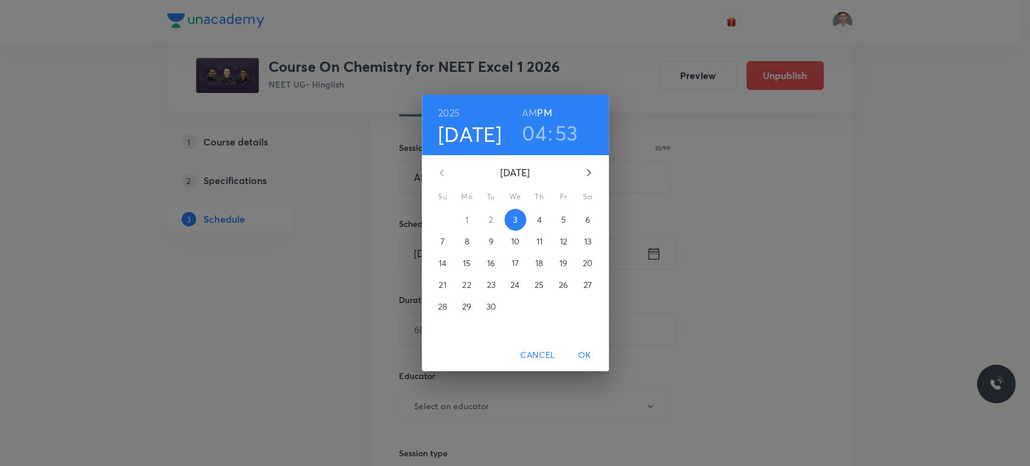
click at [536, 217] on span "4" at bounding box center [540, 220] width 22 height 12
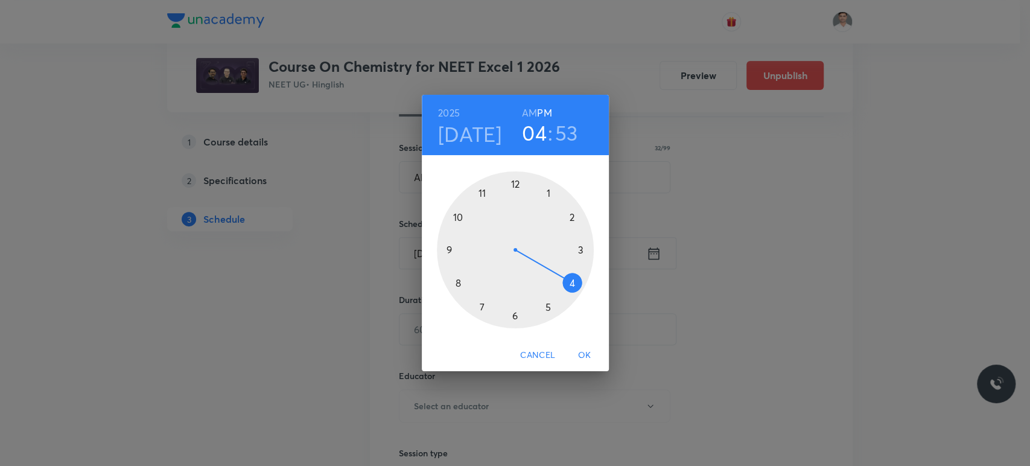
click at [579, 246] on div at bounding box center [515, 249] width 157 height 157
click at [516, 184] on div at bounding box center [515, 249] width 157 height 157
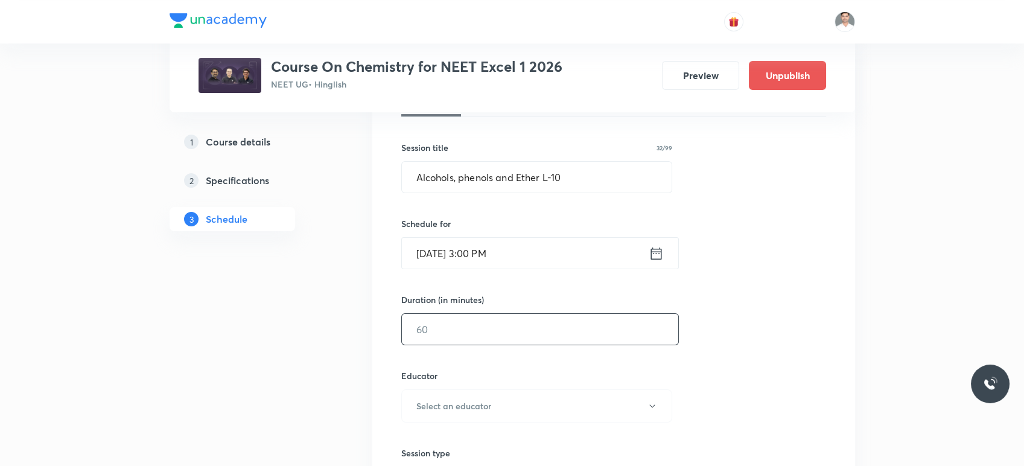
click at [504, 331] on input "text" at bounding box center [540, 329] width 276 height 31
type input "9"
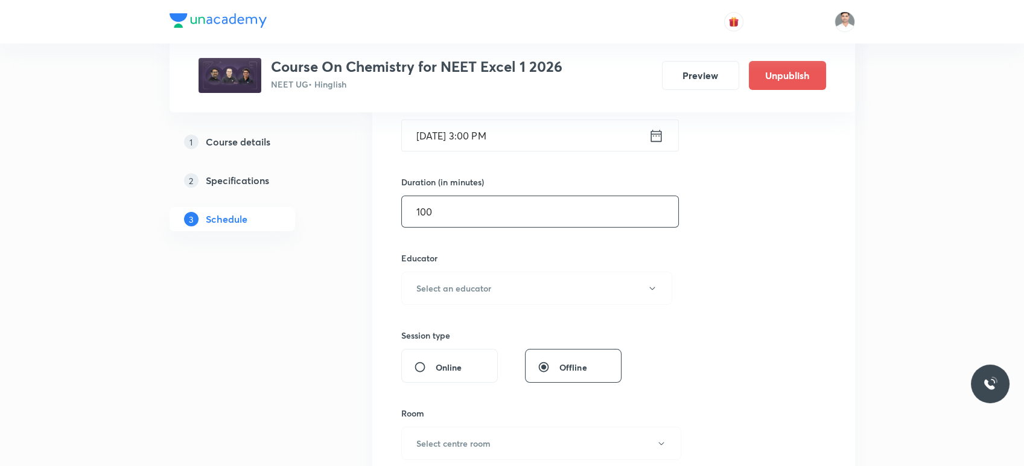
scroll to position [335, 0]
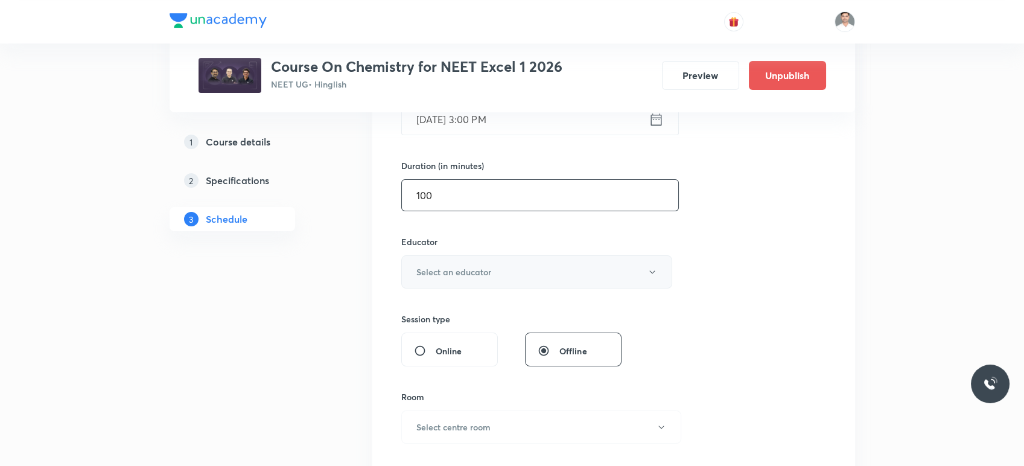
type input "100"
click at [440, 273] on h6 "Select an educator" at bounding box center [453, 272] width 75 height 13
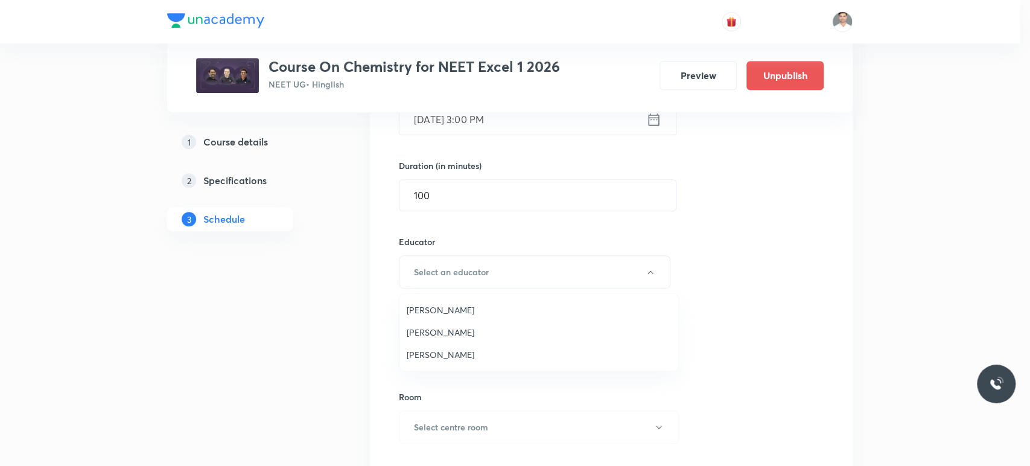
click at [447, 305] on span "Amit Kumar Bajya" at bounding box center [539, 310] width 264 height 13
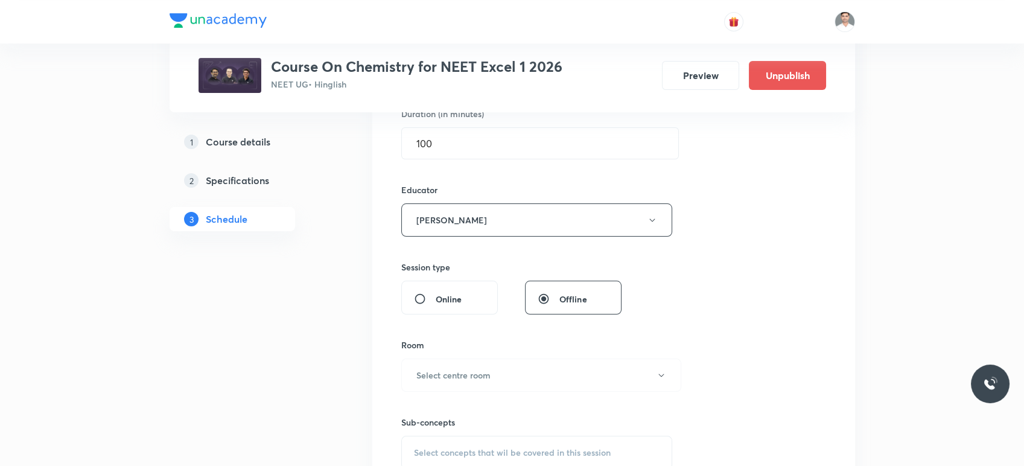
scroll to position [402, 0]
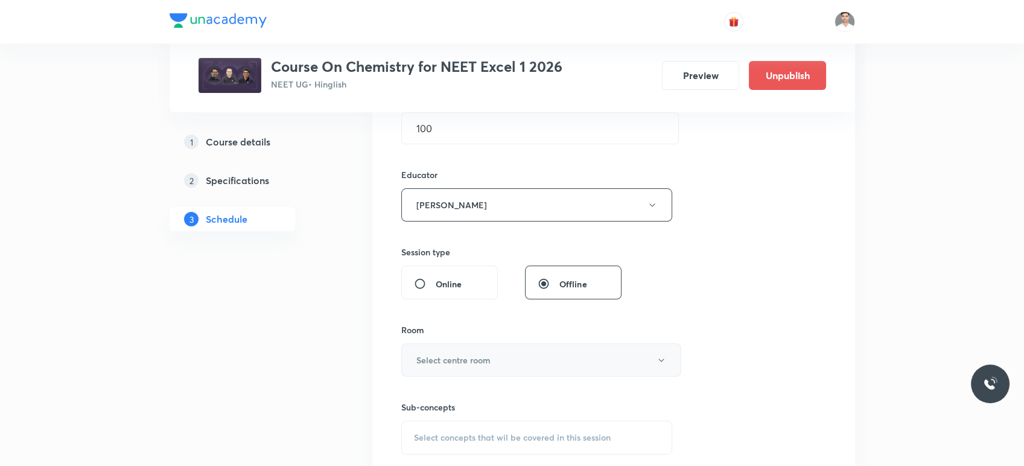
click at [508, 359] on button "Select centre room" at bounding box center [541, 359] width 280 height 33
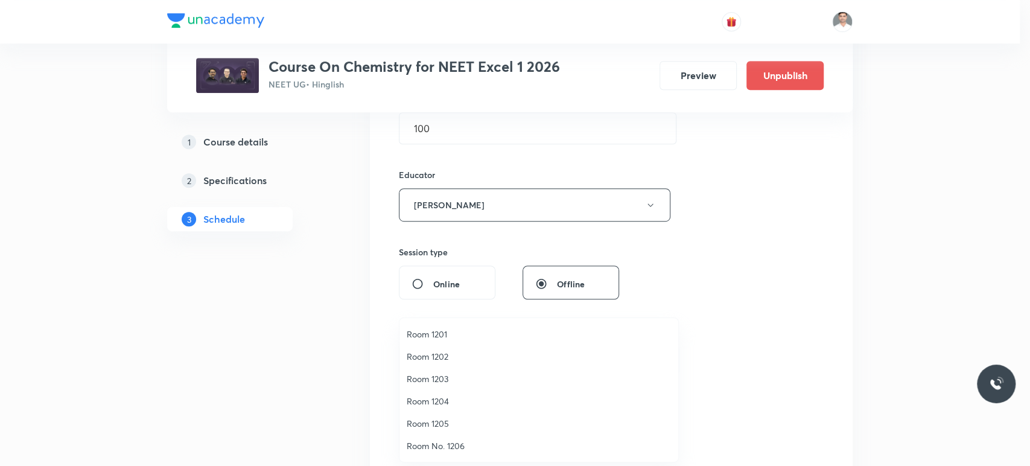
click at [436, 356] on span "Room 1202" at bounding box center [539, 356] width 264 height 13
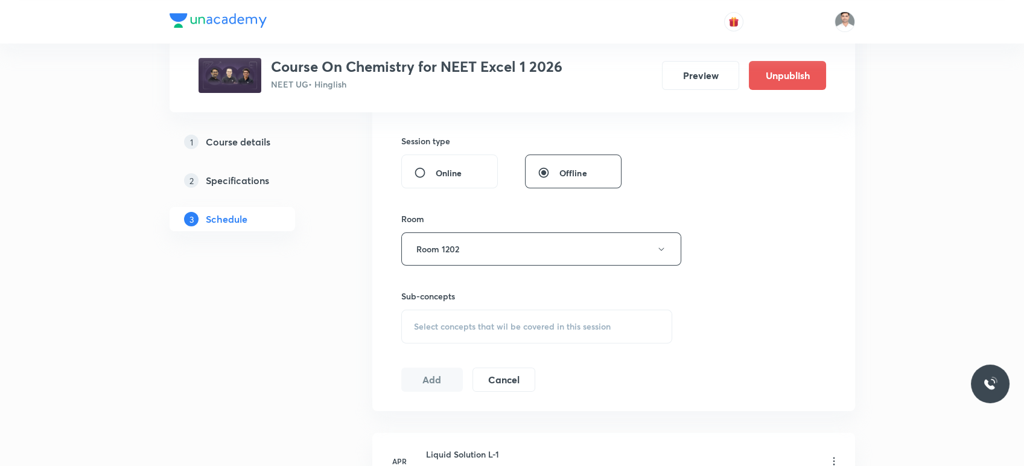
scroll to position [536, 0]
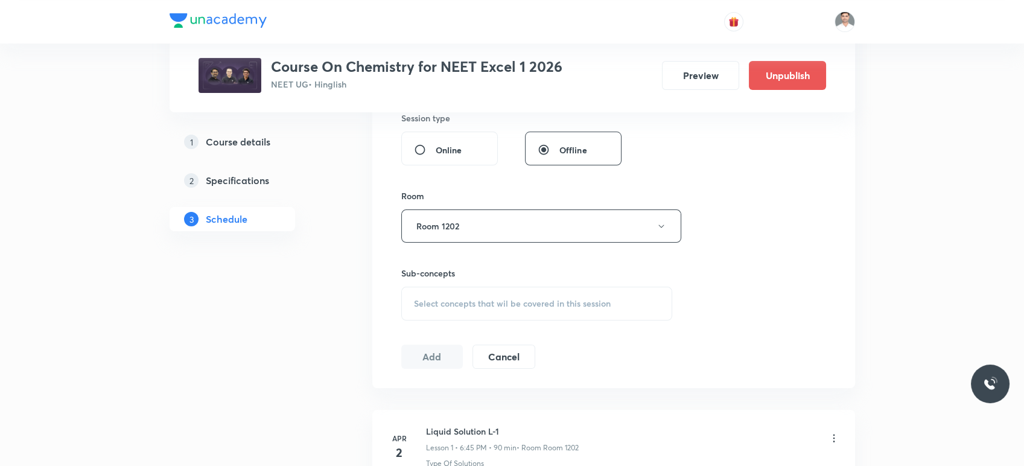
click at [468, 303] on span "Select concepts that wil be covered in this session" at bounding box center [512, 304] width 197 height 10
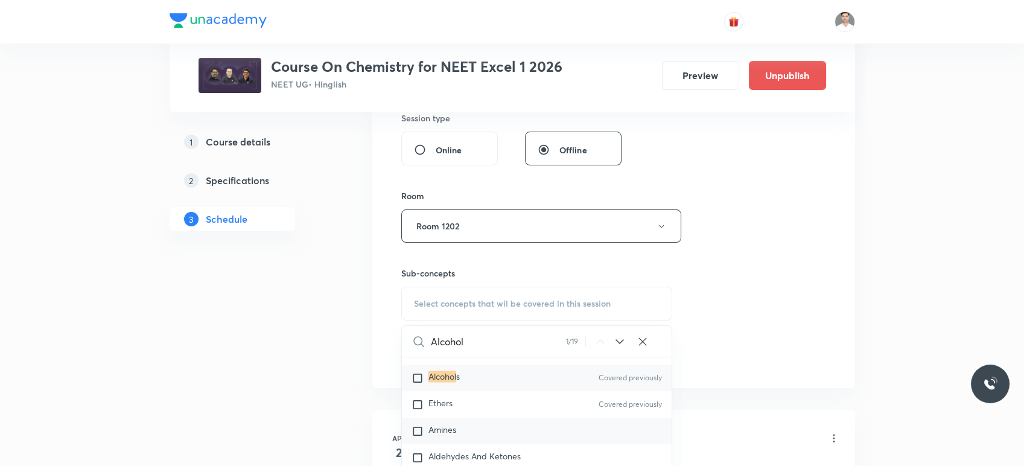
scroll to position [22774, 0]
type input "Alcohol"
click at [433, 388] on span "Ethers" at bounding box center [441, 381] width 24 height 11
checkbox input "true"
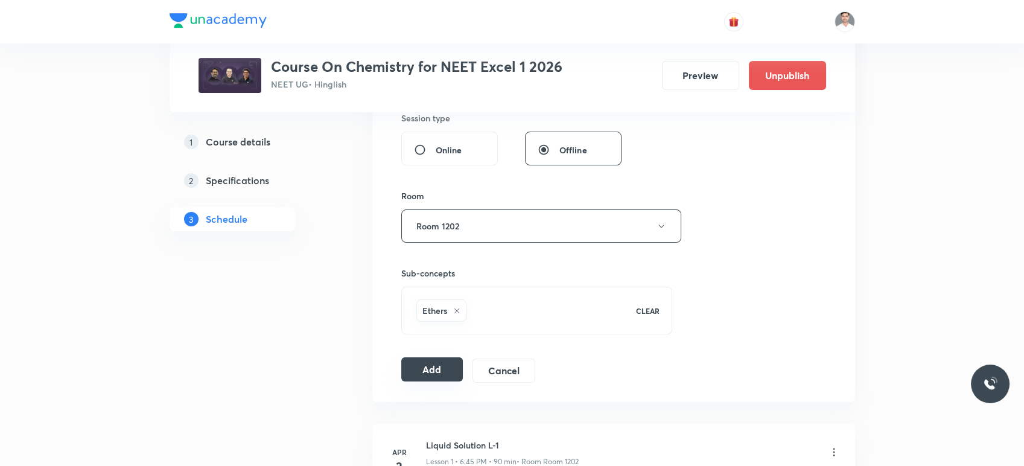
click at [416, 370] on button "Add" at bounding box center [432, 369] width 62 height 24
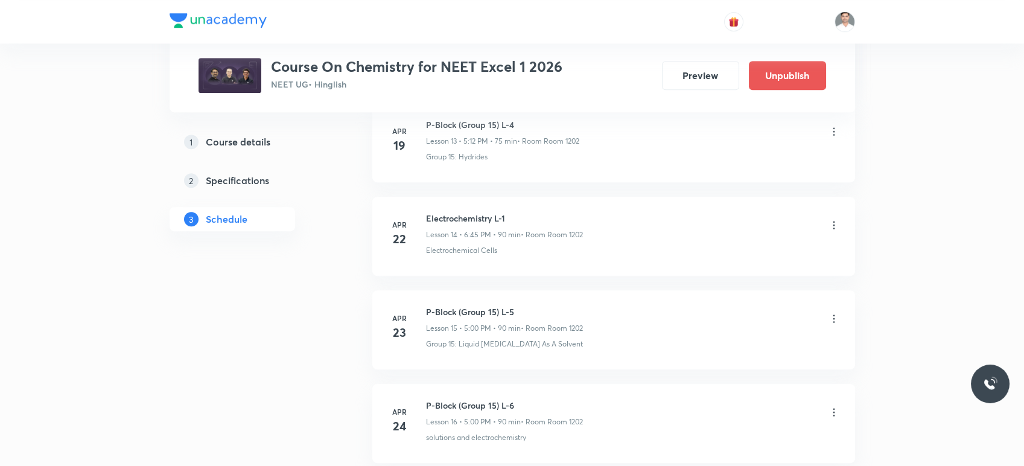
scroll to position [1542, 0]
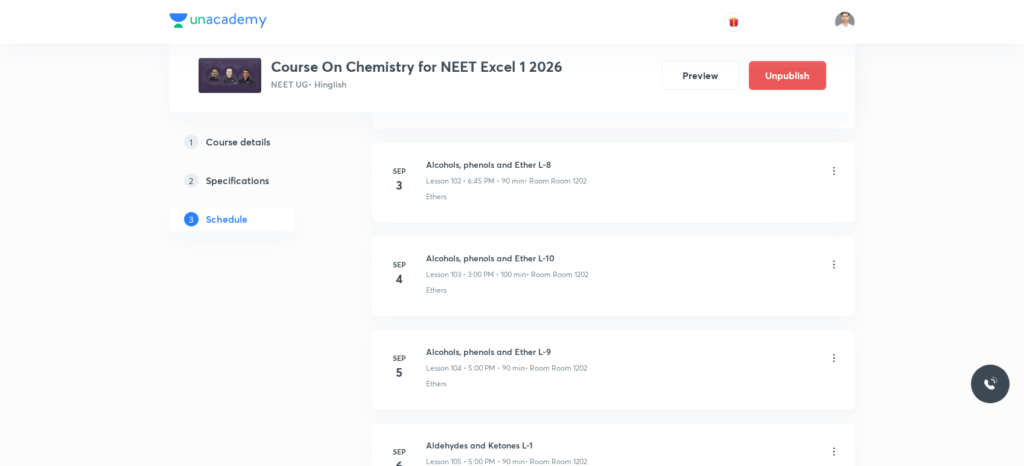
scroll to position [10255, 0]
click at [832, 351] on icon at bounding box center [834, 357] width 12 height 12
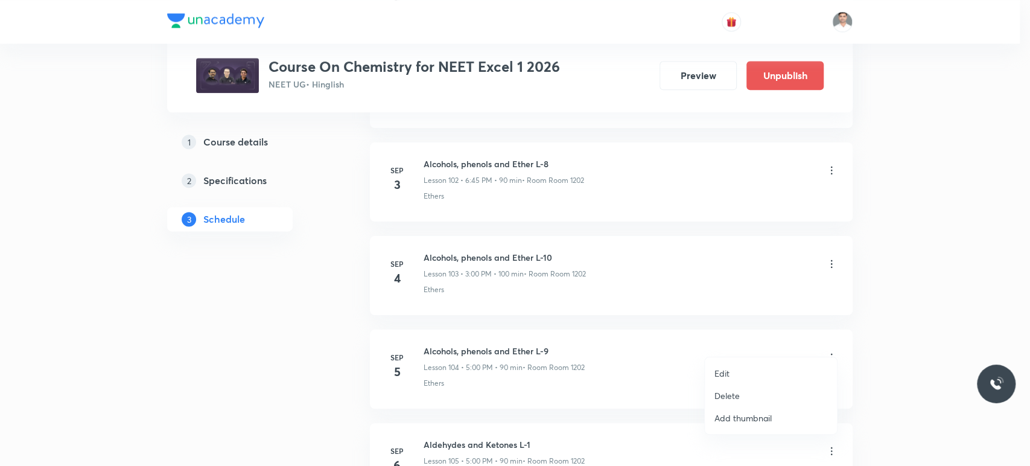
click at [726, 368] on p "Edit" at bounding box center [722, 373] width 15 height 13
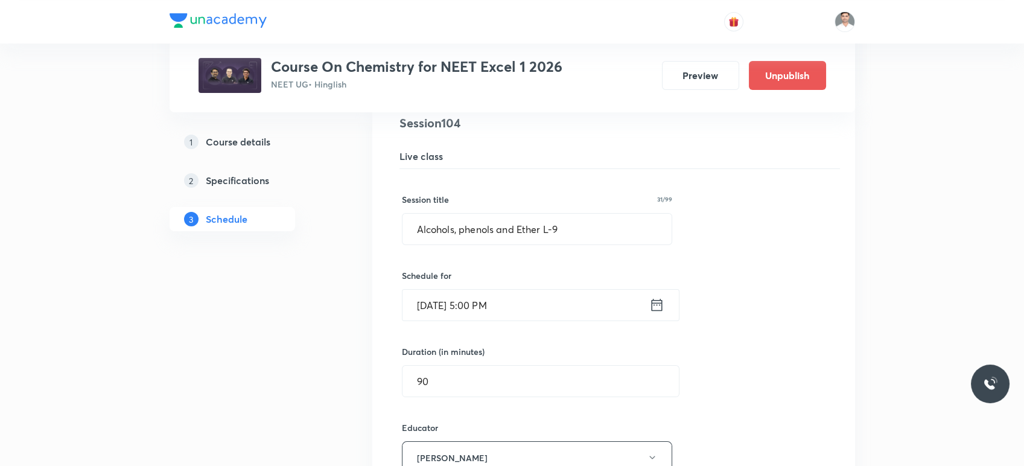
scroll to position [9786, 0]
click at [584, 219] on input "Alcohols, phenols and Ether L-9" at bounding box center [538, 229] width 270 height 31
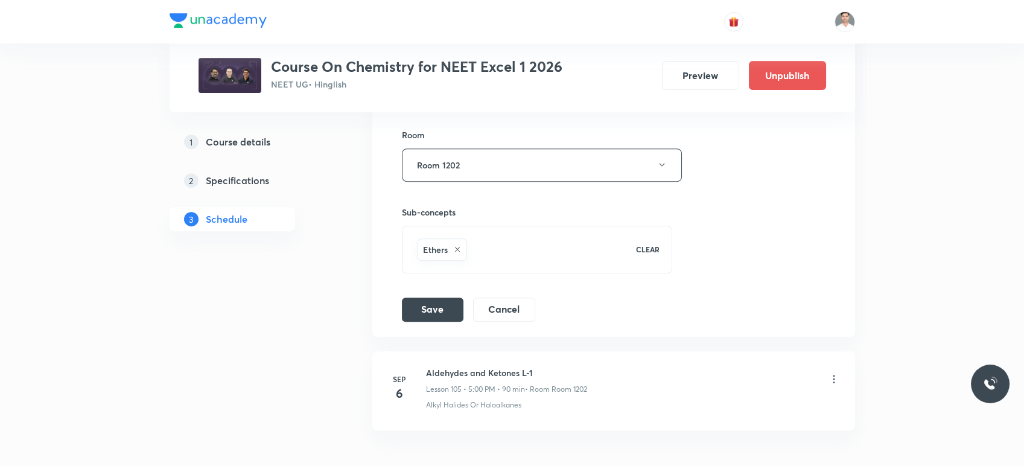
scroll to position [10255, 0]
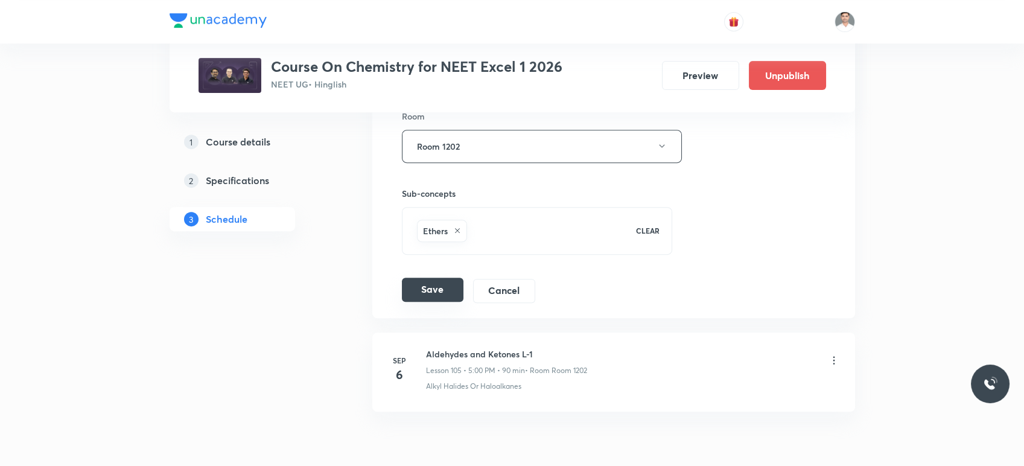
type input "Alcohols, phenols and Ether L-11"
click at [444, 278] on button "Save" at bounding box center [433, 290] width 62 height 24
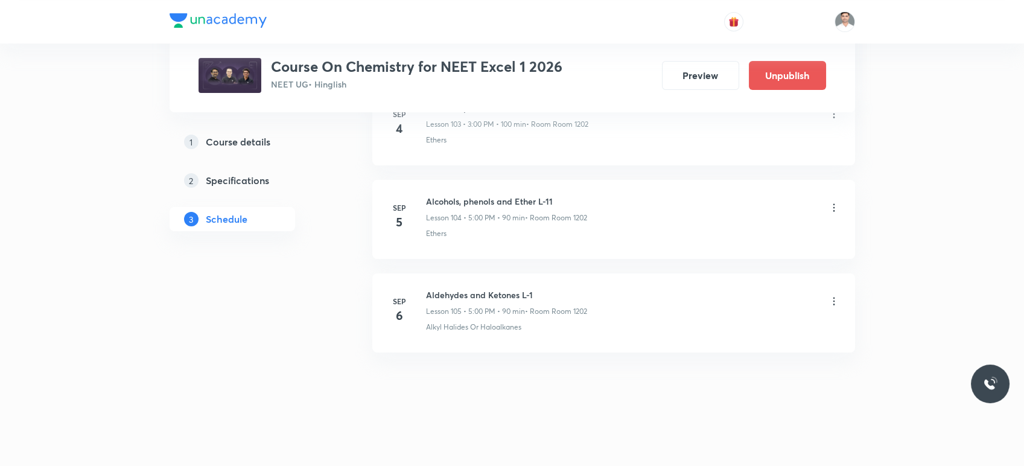
scroll to position [9759, 0]
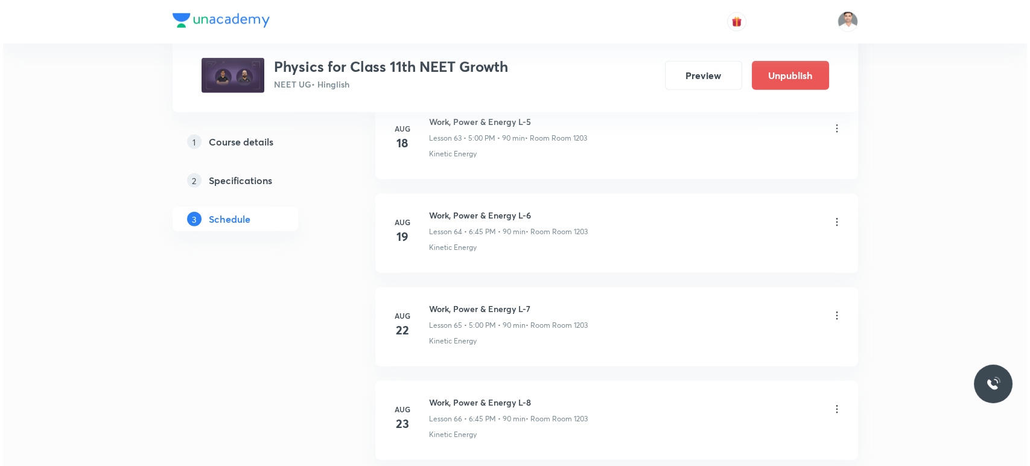
scroll to position [7398, 0]
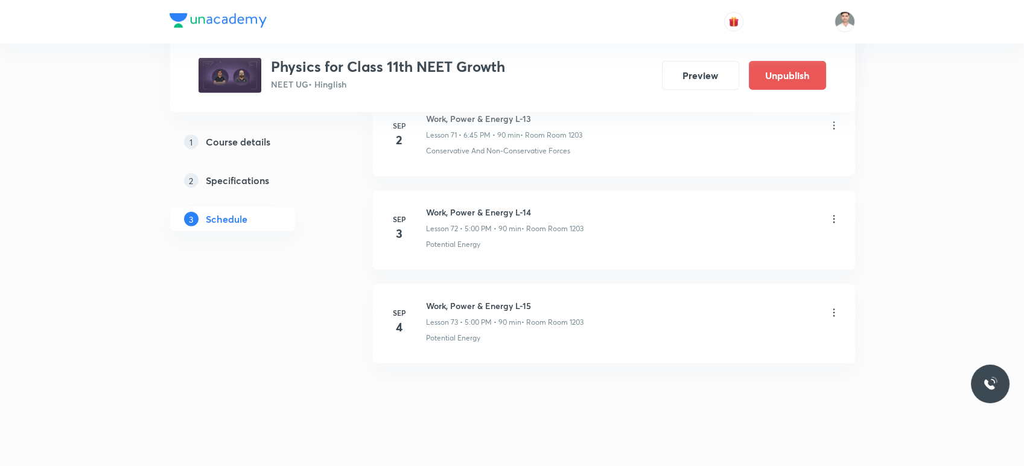
click at [835, 213] on icon at bounding box center [834, 219] width 12 height 12
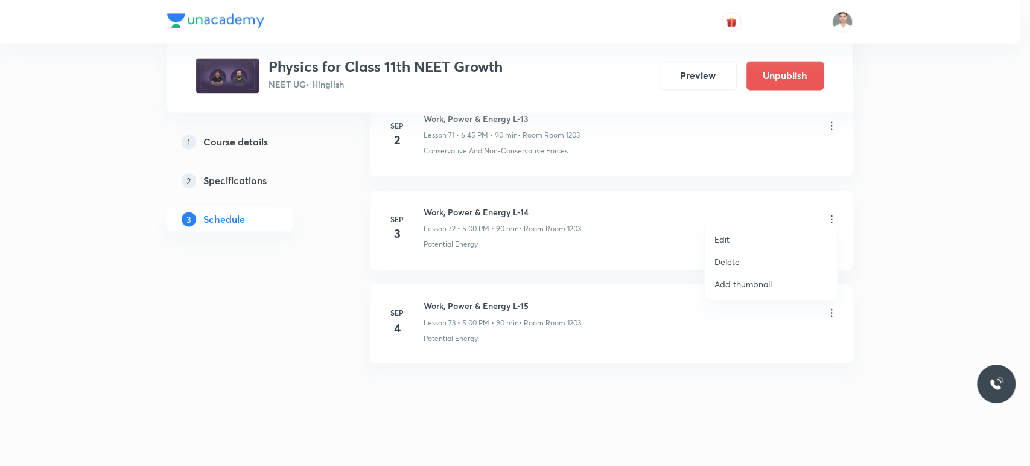
click at [731, 243] on li "Edit" at bounding box center [771, 239] width 132 height 22
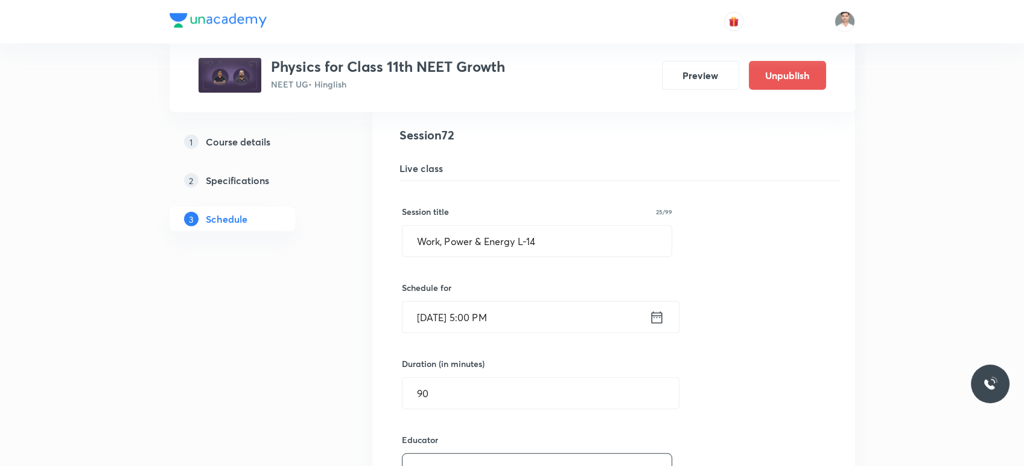
scroll to position [6770, 0]
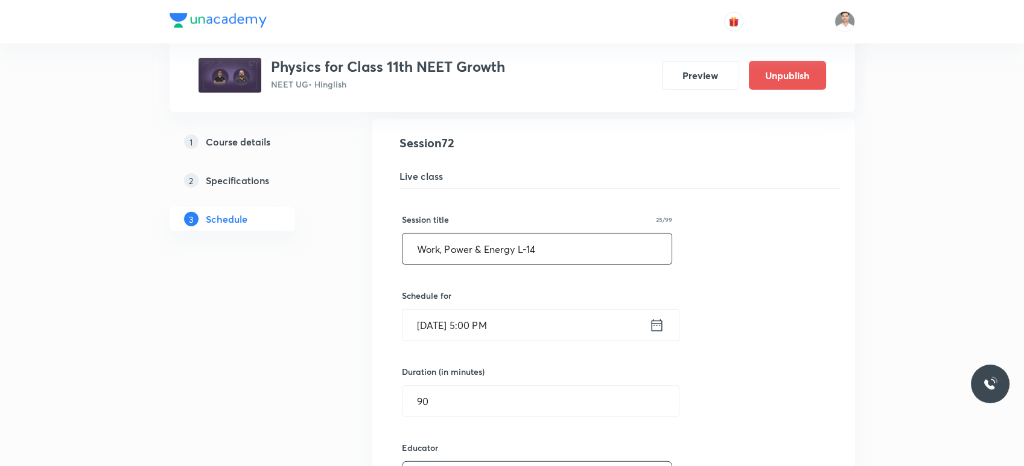
drag, startPoint x: 506, startPoint y: 241, endPoint x: 338, endPoint y: 235, distance: 167.9
paste input "Circular motion"
drag, startPoint x: 555, startPoint y: 239, endPoint x: 304, endPoint y: 239, distance: 251.1
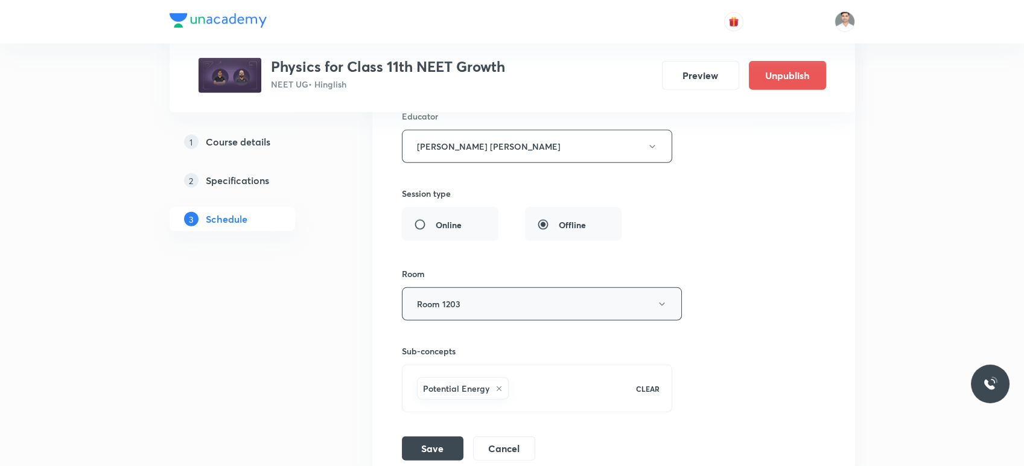
scroll to position [7240, 0]
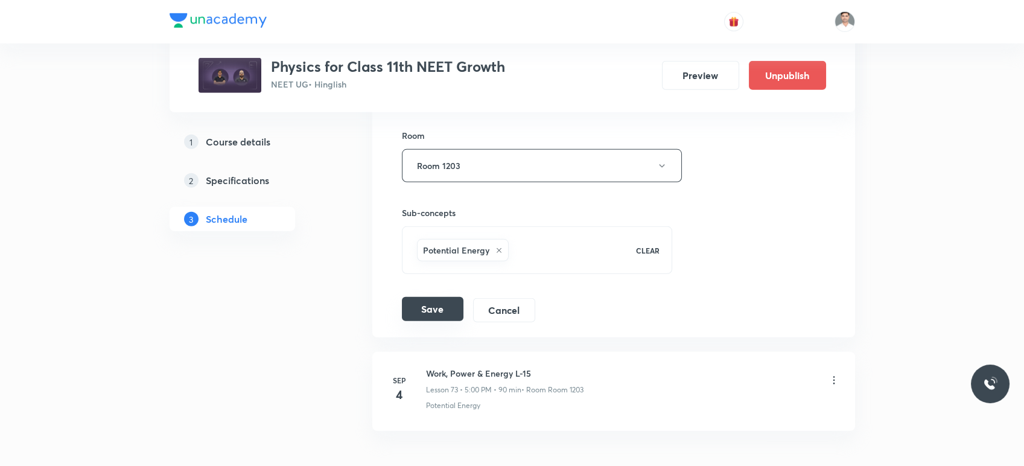
type input "Circular Motion L-1"
click at [445, 308] on button "Save" at bounding box center [433, 309] width 62 height 24
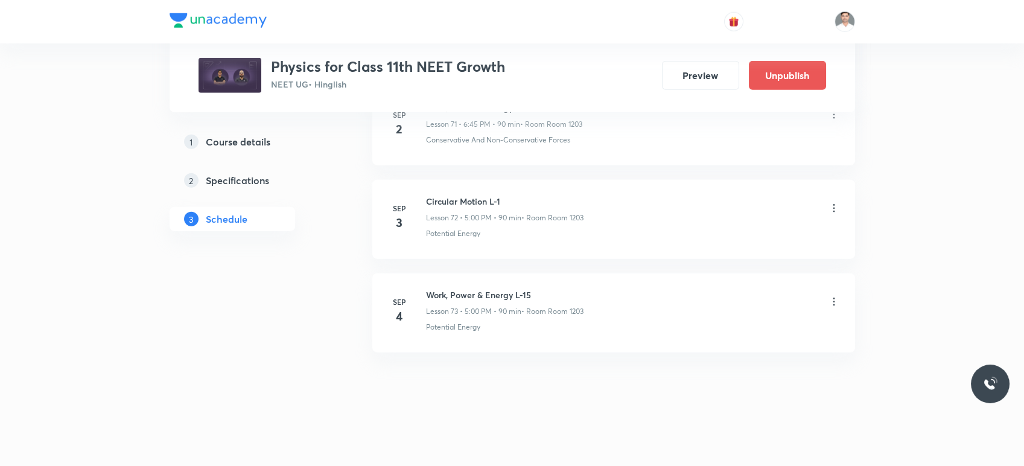
scroll to position [6766, 0]
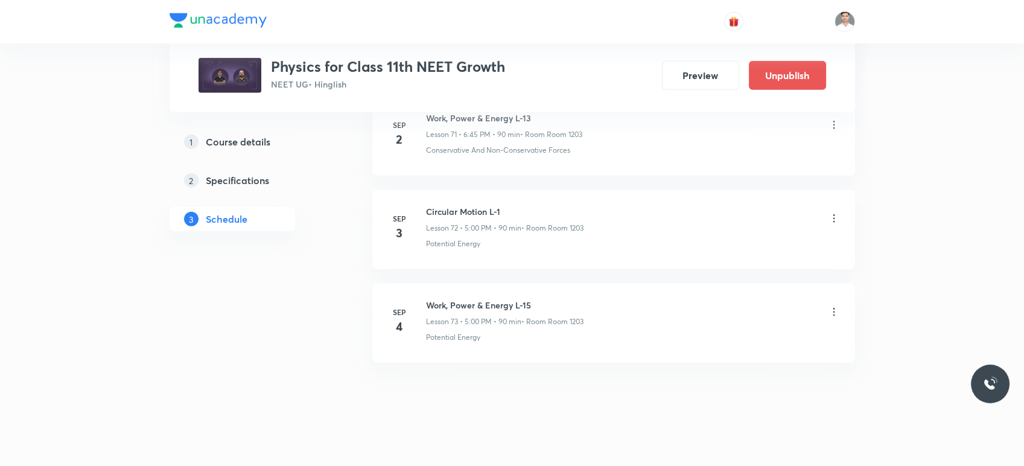
click at [834, 308] on icon at bounding box center [834, 312] width 2 height 8
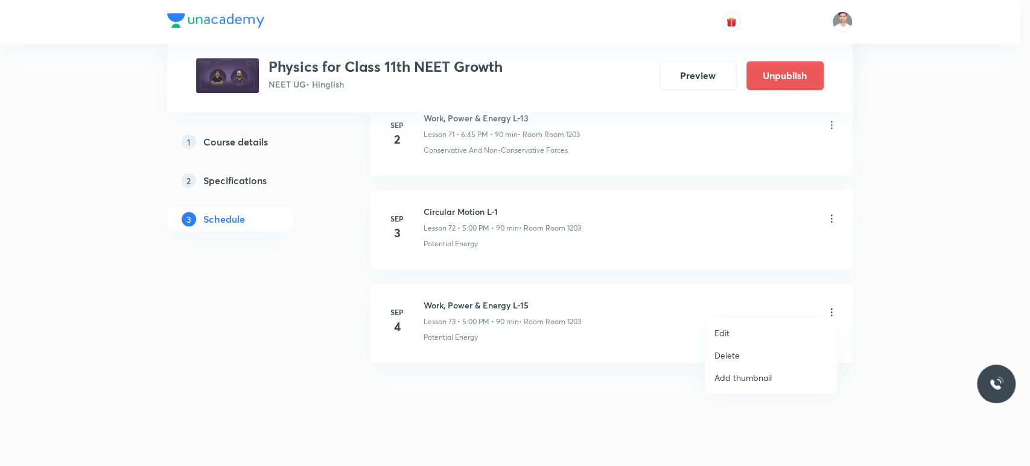
click at [728, 332] on p "Edit" at bounding box center [722, 333] width 15 height 13
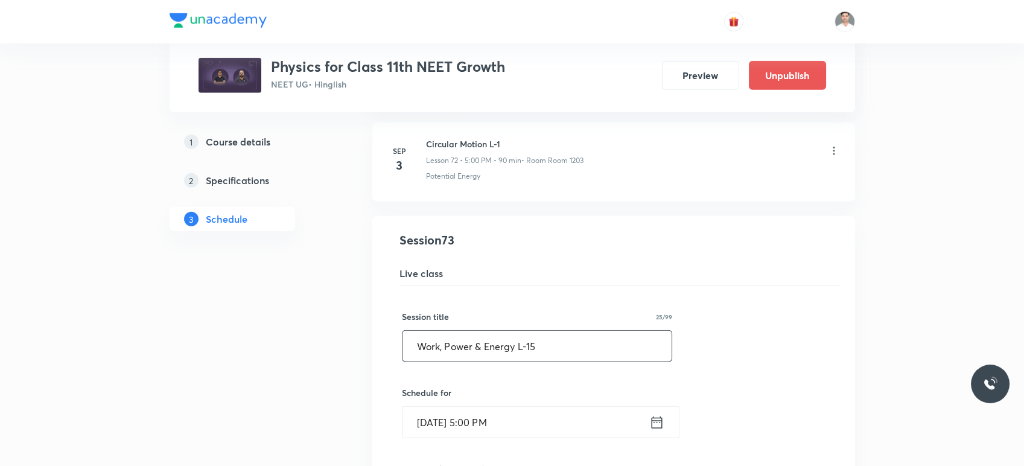
drag, startPoint x: 416, startPoint y: 336, endPoint x: 189, endPoint y: 358, distance: 228.0
paste input "Circular Motion L-1"
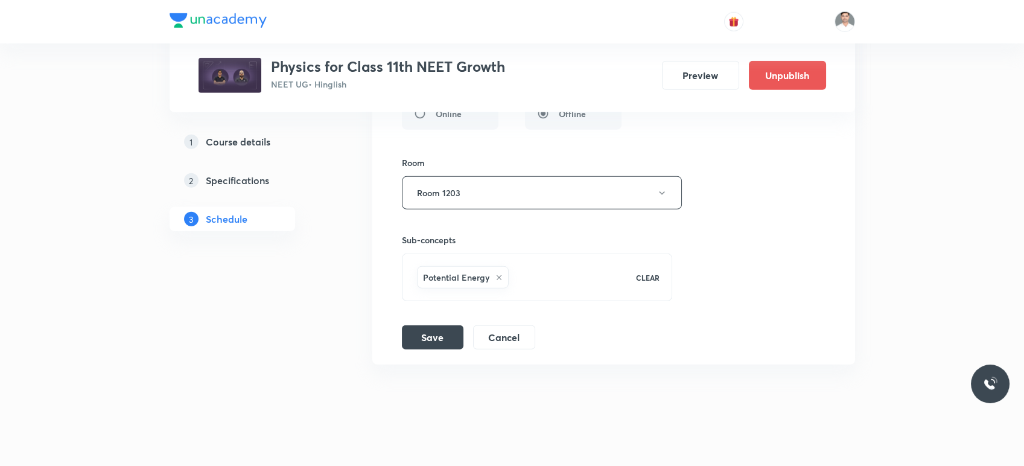
scroll to position [7307, 0]
type input "Circular Motion L-2"
click at [434, 324] on button "Save" at bounding box center [433, 336] width 62 height 24
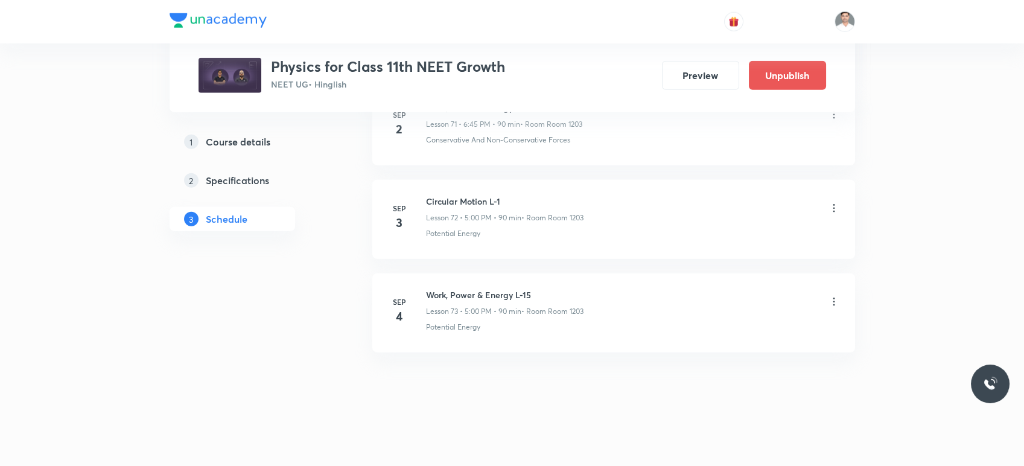
scroll to position [6766, 0]
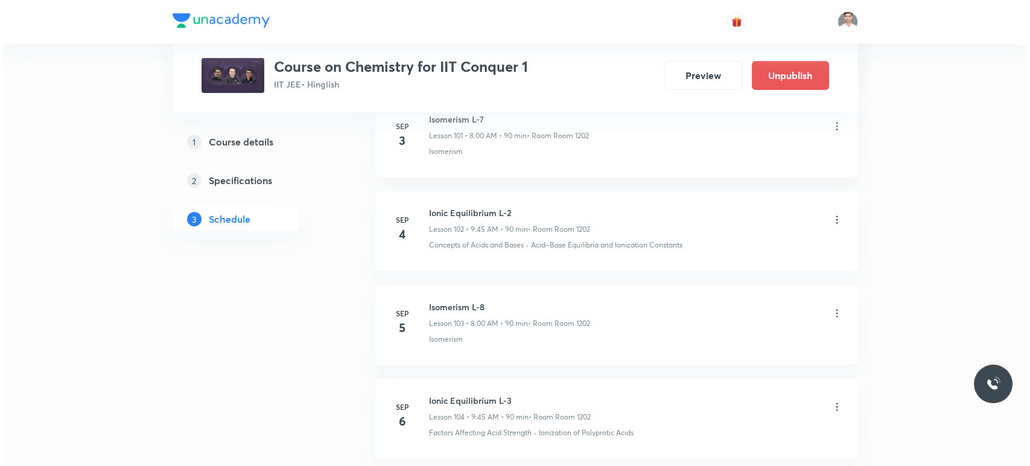
scroll to position [10228, 0]
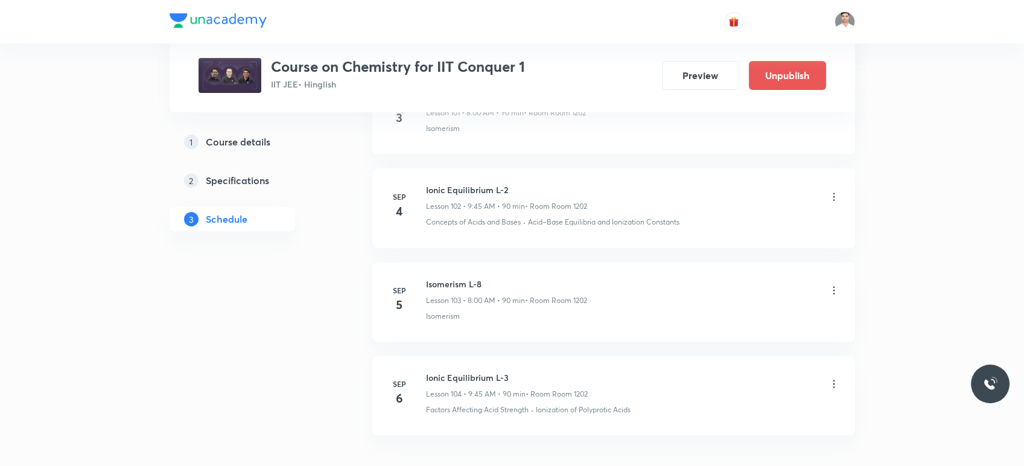
click at [832, 284] on icon at bounding box center [834, 290] width 12 height 12
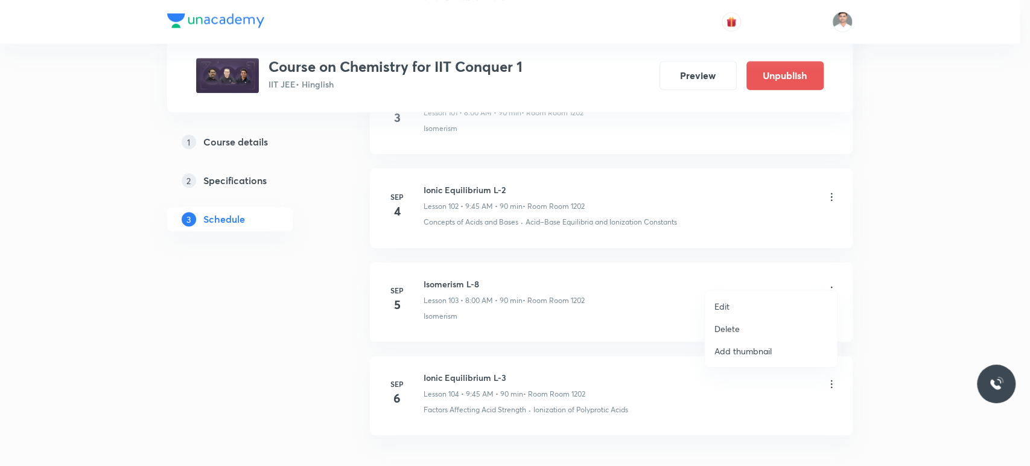
click at [723, 307] on p "Edit" at bounding box center [722, 306] width 15 height 13
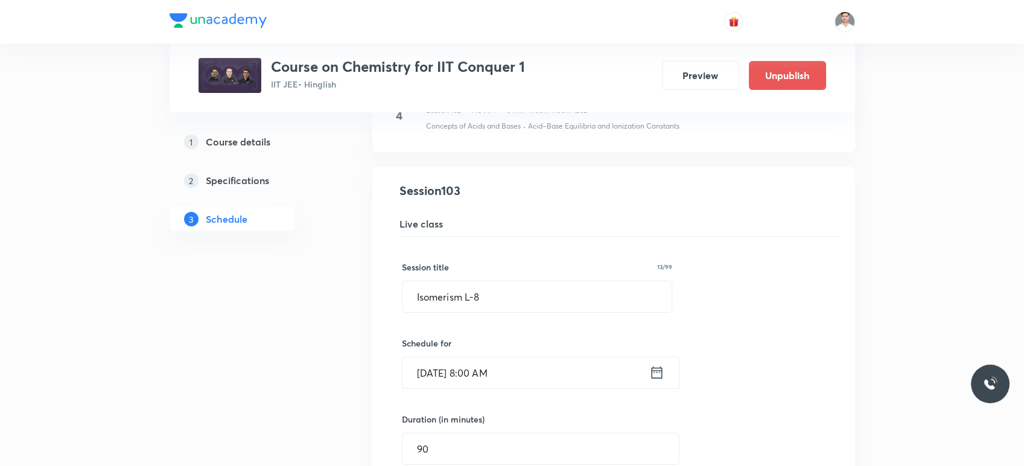
scroll to position [9600, 0]
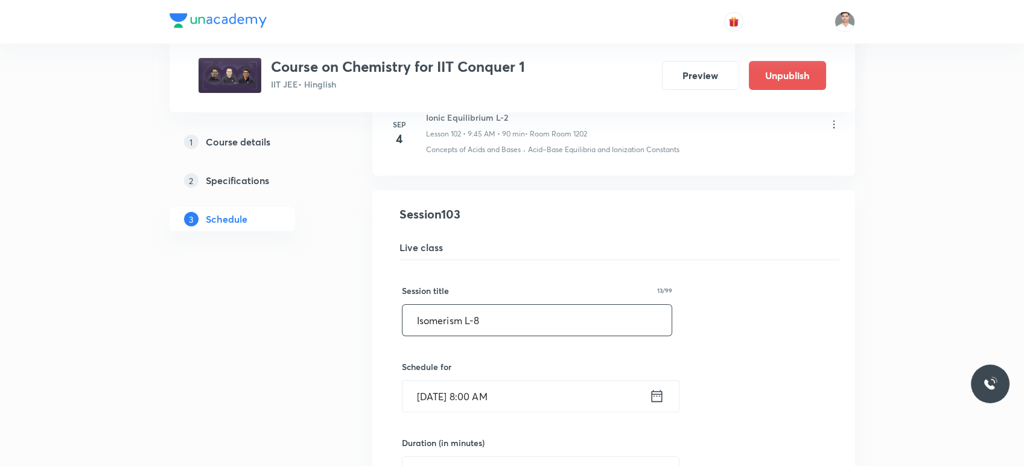
drag, startPoint x: 497, startPoint y: 308, endPoint x: 322, endPoint y: 284, distance: 176.7
drag, startPoint x: 594, startPoint y: 299, endPoint x: 238, endPoint y: 305, distance: 355.6
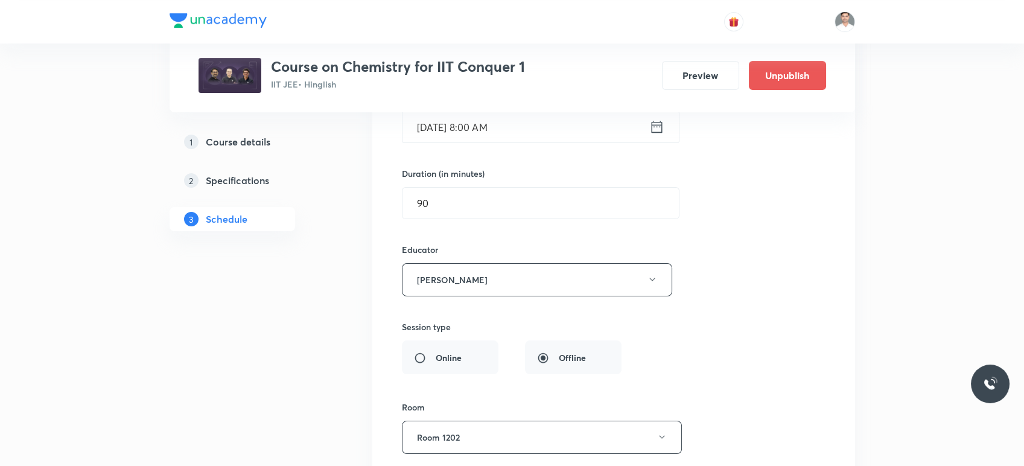
scroll to position [10003, 0]
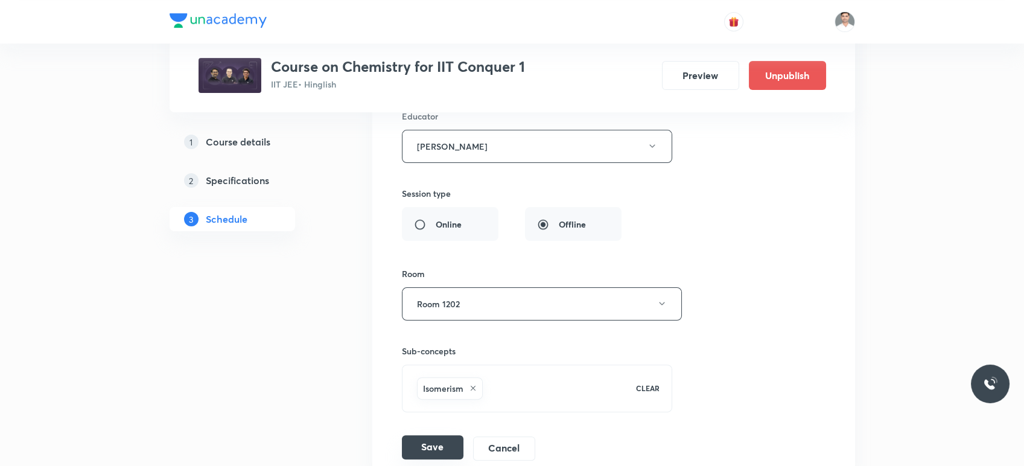
type input "General Organic Chemistry L-1"
click at [441, 435] on button "Save" at bounding box center [433, 447] width 62 height 24
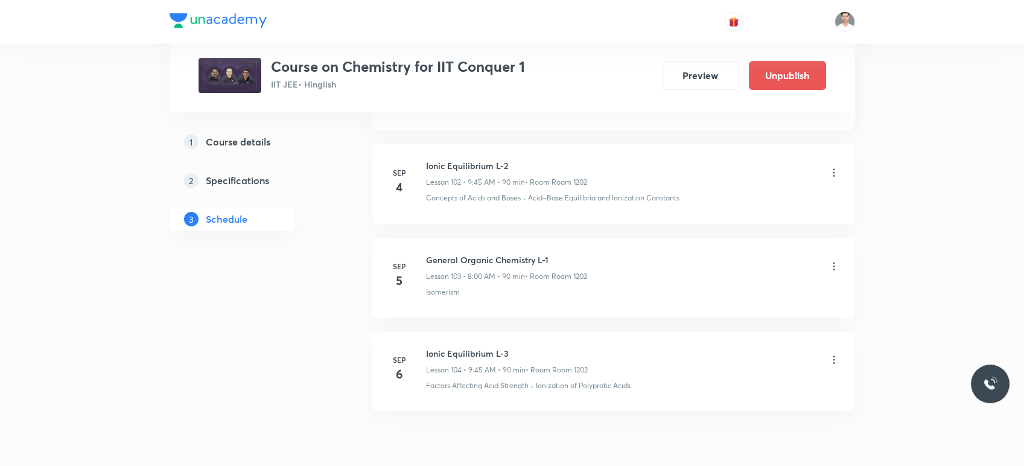
scroll to position [9597, 0]
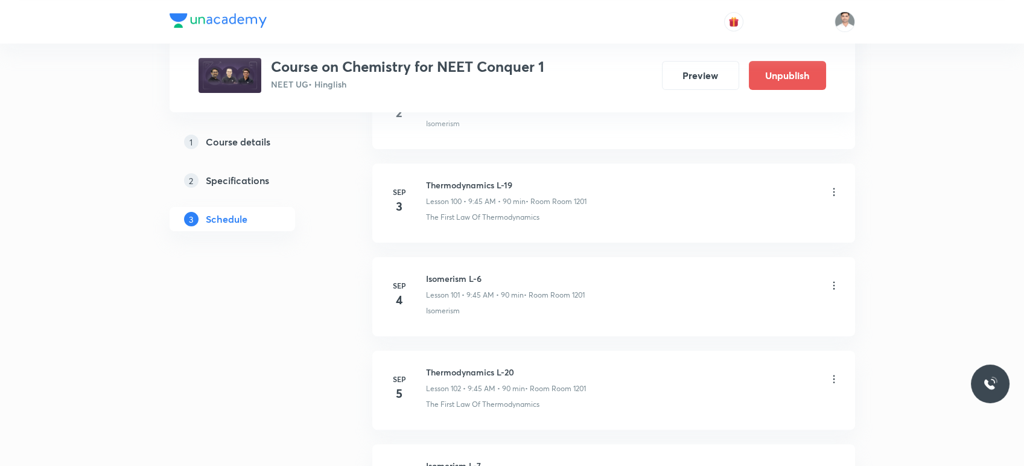
scroll to position [10066, 0]
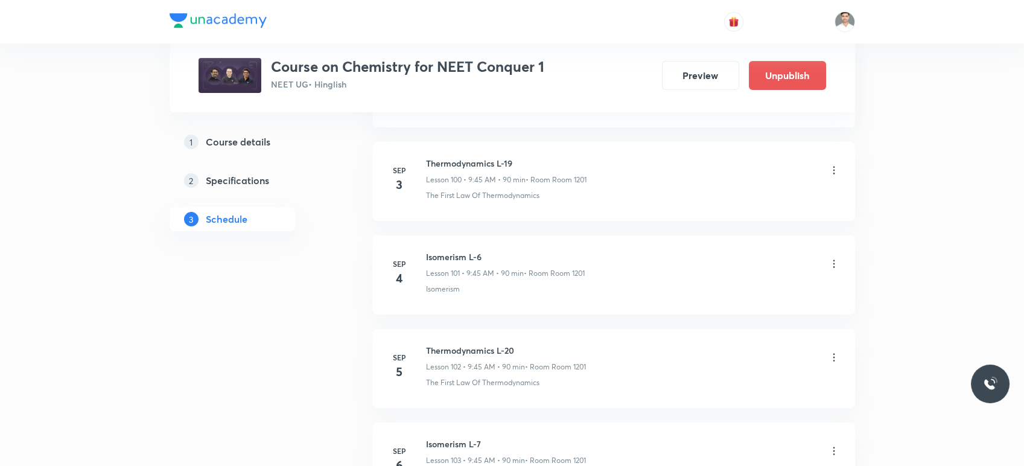
click at [832, 351] on icon at bounding box center [834, 357] width 12 height 12
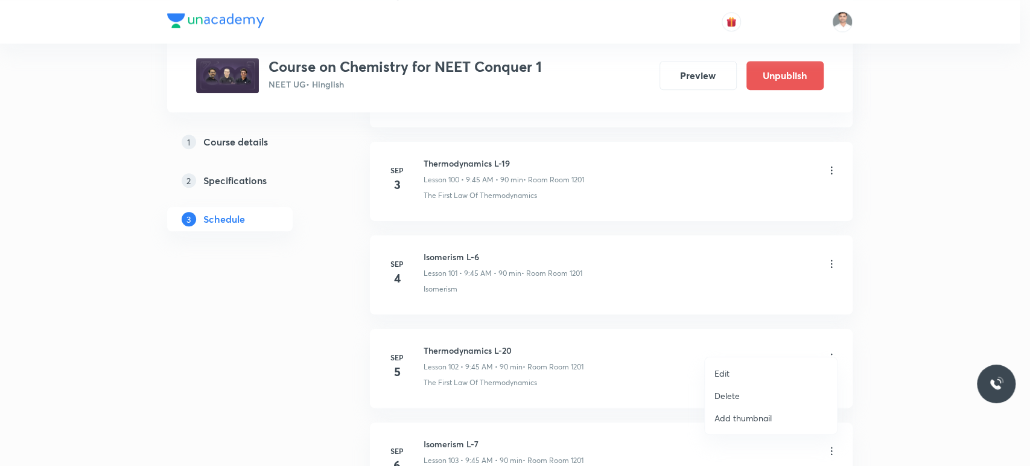
click at [728, 371] on p "Edit" at bounding box center [722, 373] width 15 height 13
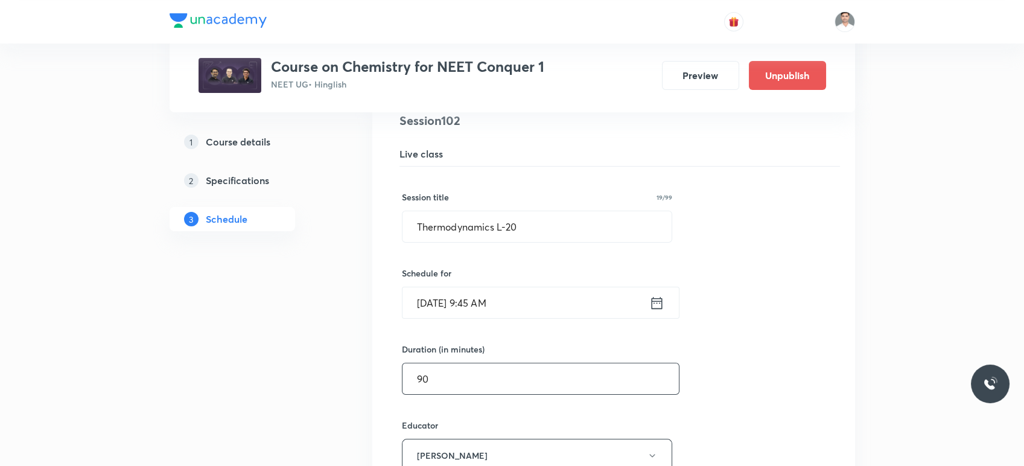
scroll to position [9597, 0]
drag, startPoint x: 531, startPoint y: 219, endPoint x: 362, endPoint y: 195, distance: 170.6
paste input "Equilibrium"
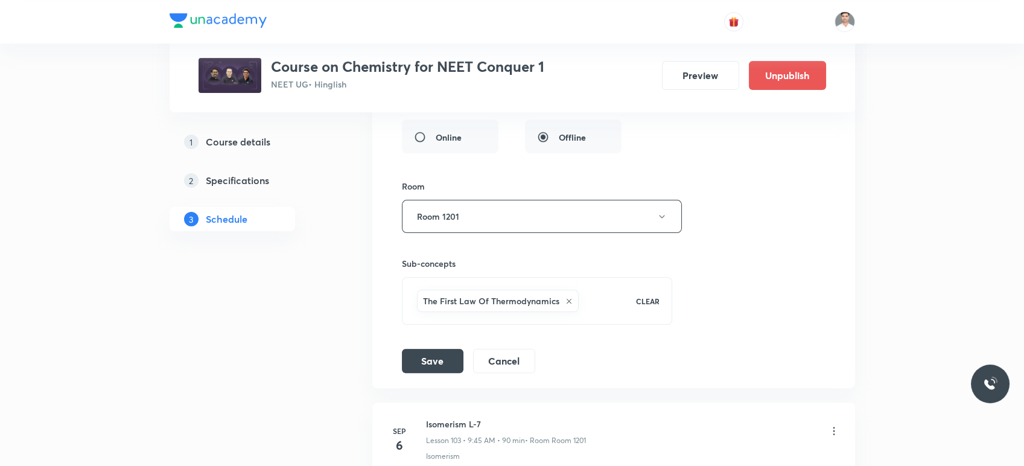
scroll to position [9999, 0]
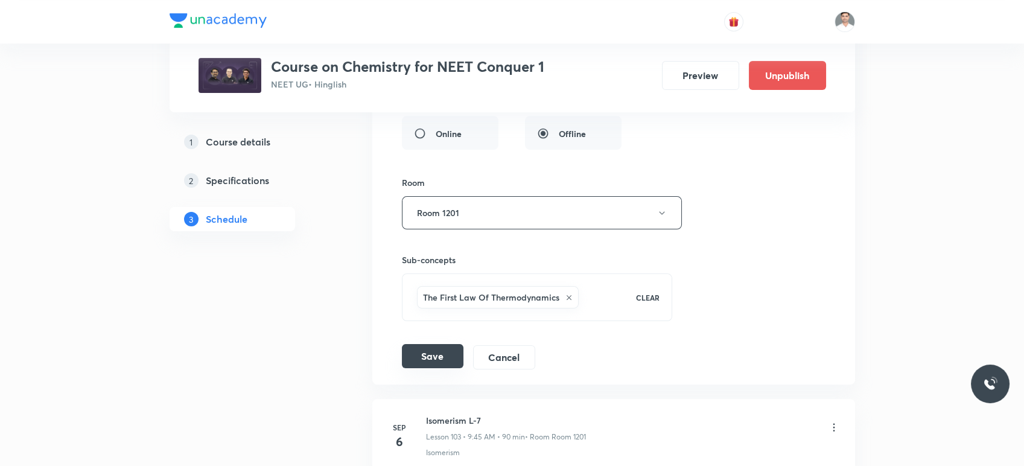
type input "Equilibrium L-1"
click at [450, 346] on button "Save" at bounding box center [433, 356] width 62 height 24
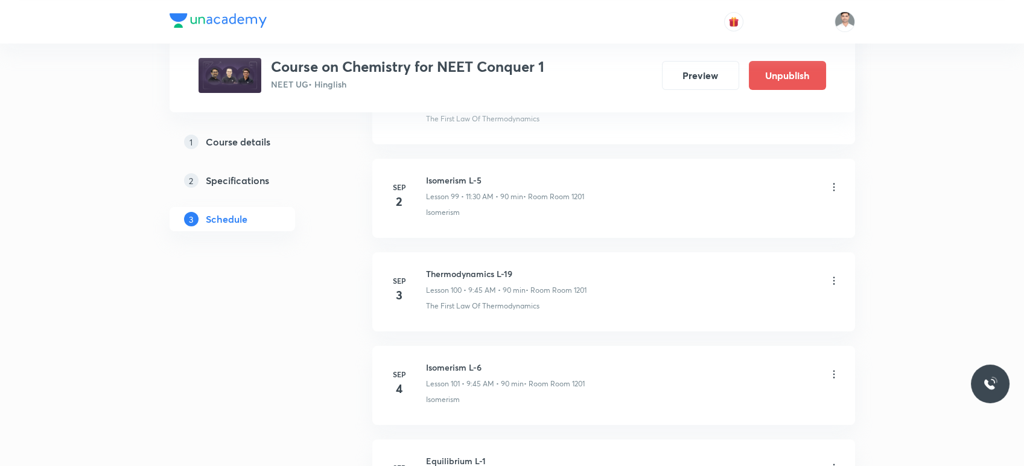
scroll to position [9300, 0]
